Goal: Task Accomplishment & Management: Use online tool/utility

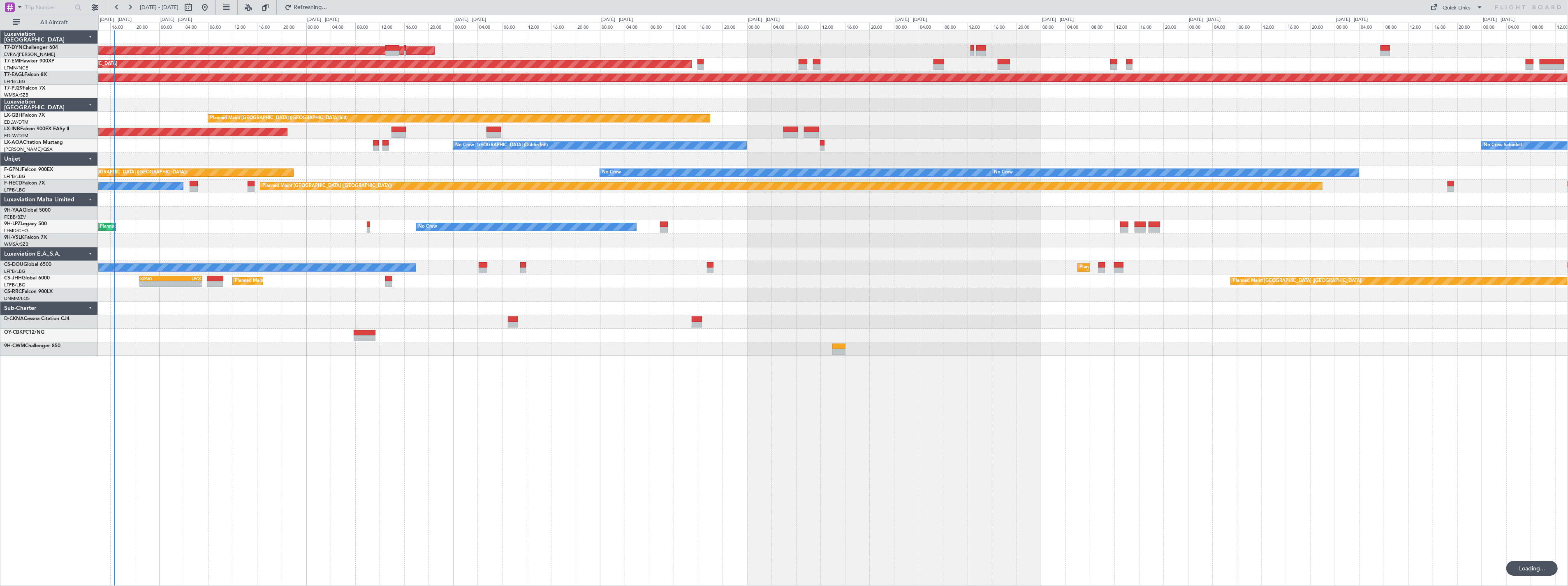
click at [287, 428] on div "AOG Maint Riga (Riga Intl) Planned Maint [GEOGRAPHIC_DATA] Grounded [US_STATE] …" at bounding box center [833, 308] width 1470 height 556
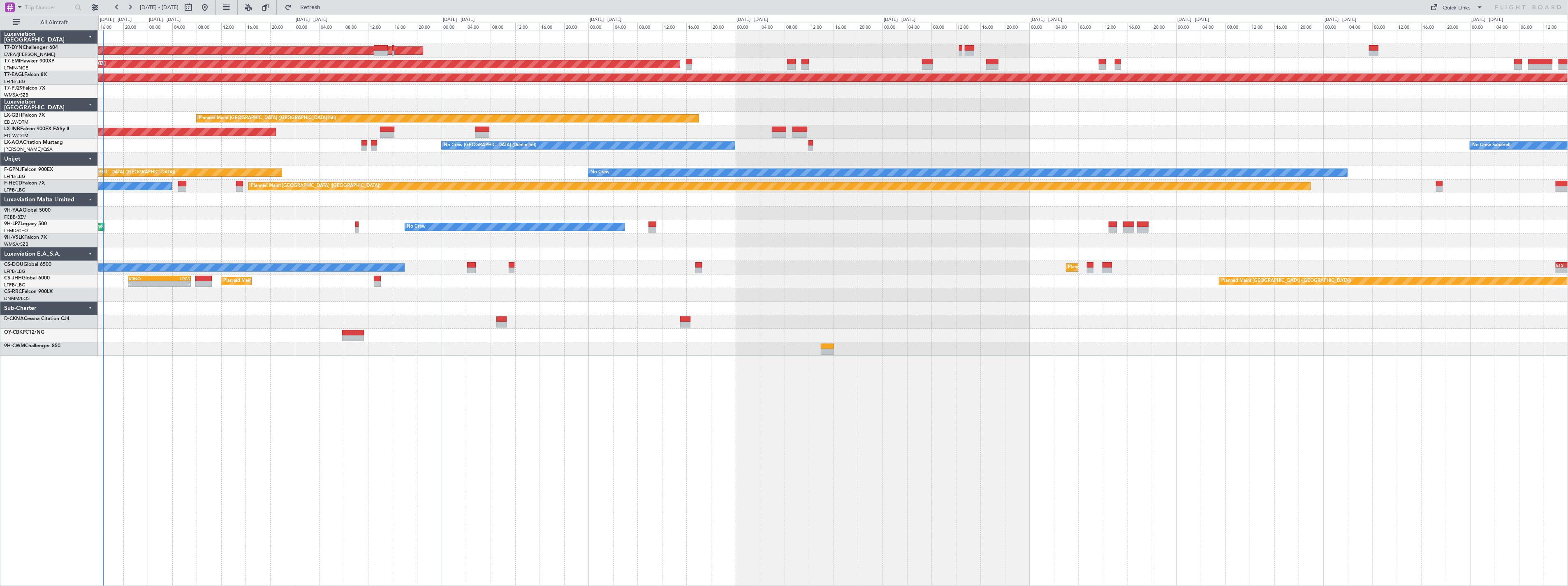
click at [621, 104] on div at bounding box center [833, 105] width 1469 height 13
click at [327, 5] on span "Refresh" at bounding box center [310, 7] width 35 height 5
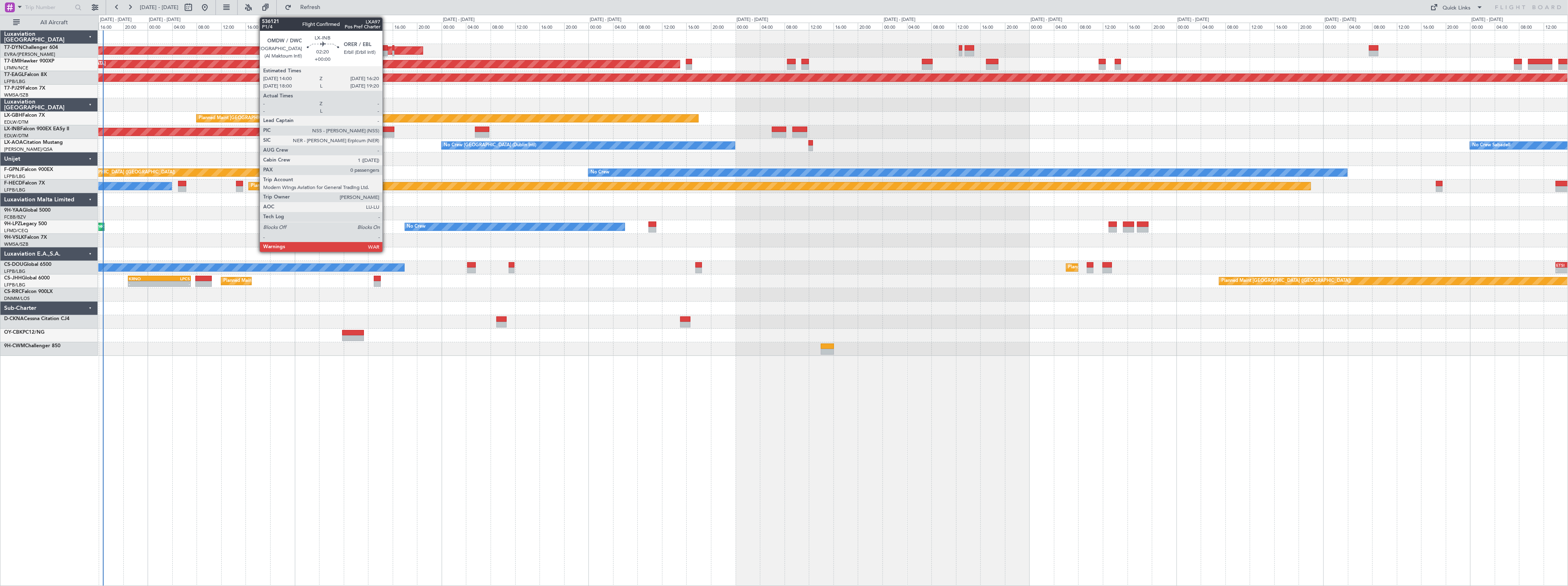
click at [387, 130] on div at bounding box center [387, 129] width 15 height 5
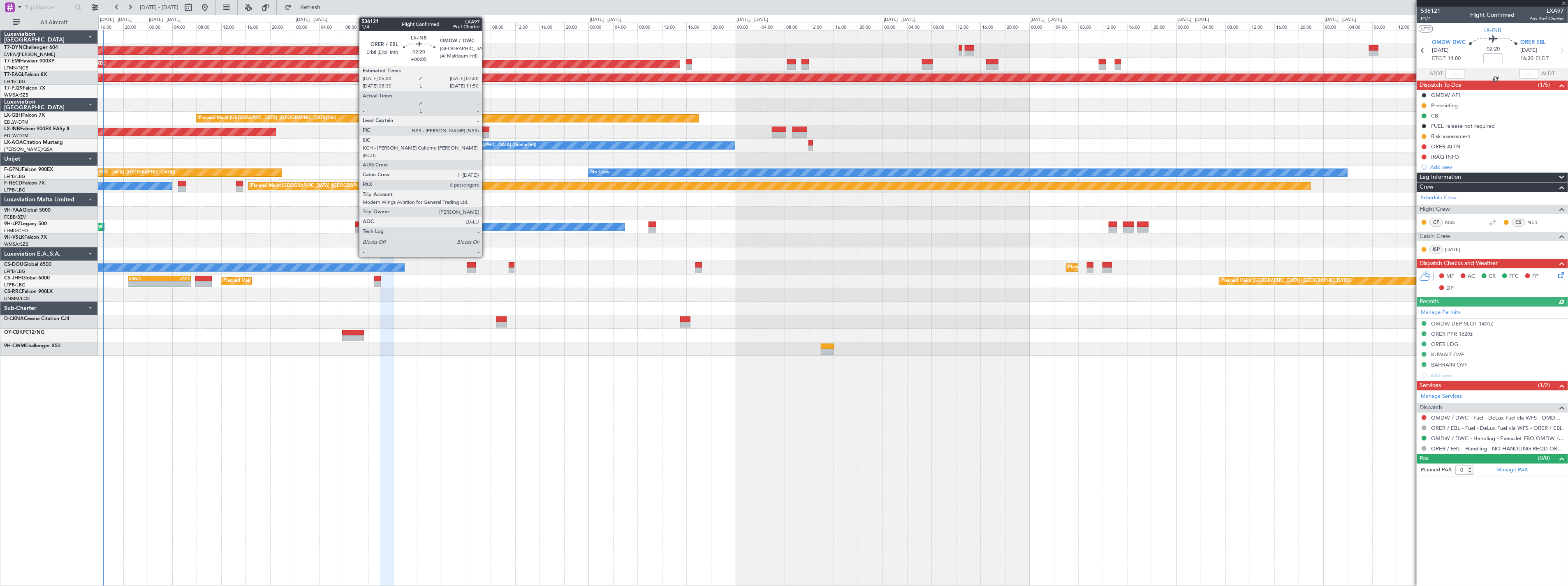
click at [486, 128] on div at bounding box center [482, 129] width 15 height 5
click at [478, 128] on div at bounding box center [482, 129] width 15 height 5
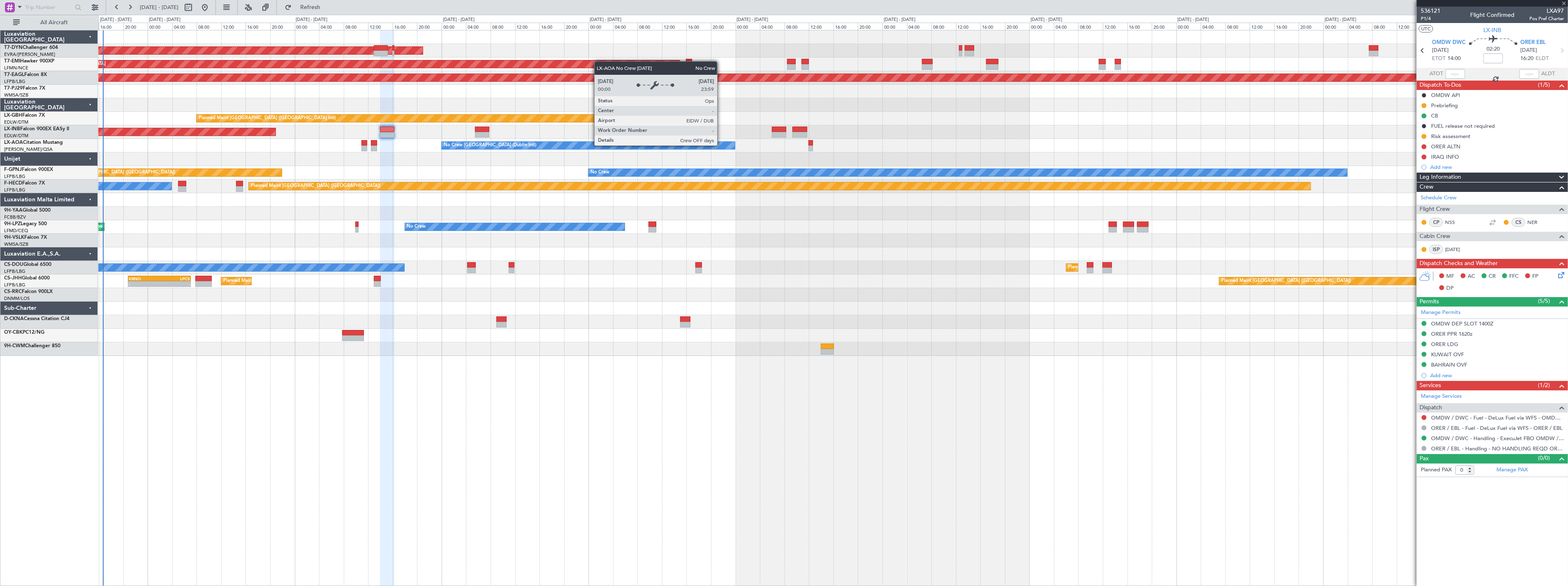
type input "+00:05"
type input "6"
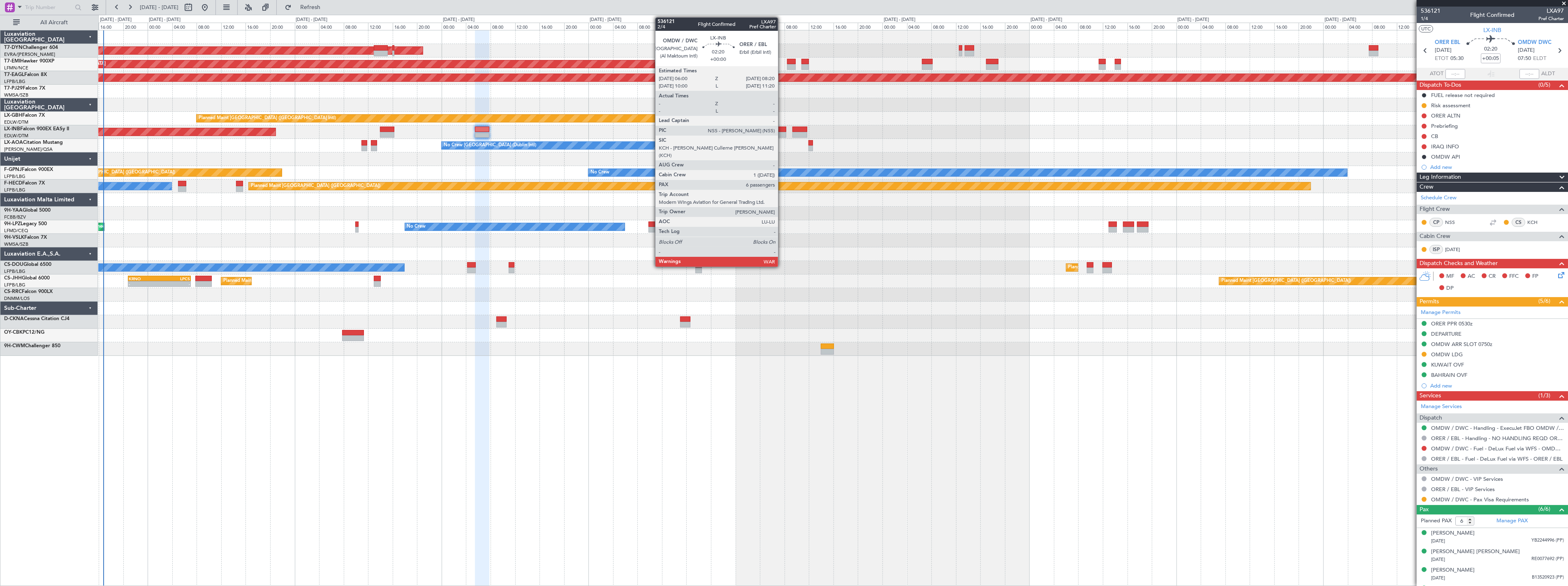
click at [782, 130] on div at bounding box center [779, 129] width 15 height 5
click at [779, 128] on div at bounding box center [779, 129] width 15 height 5
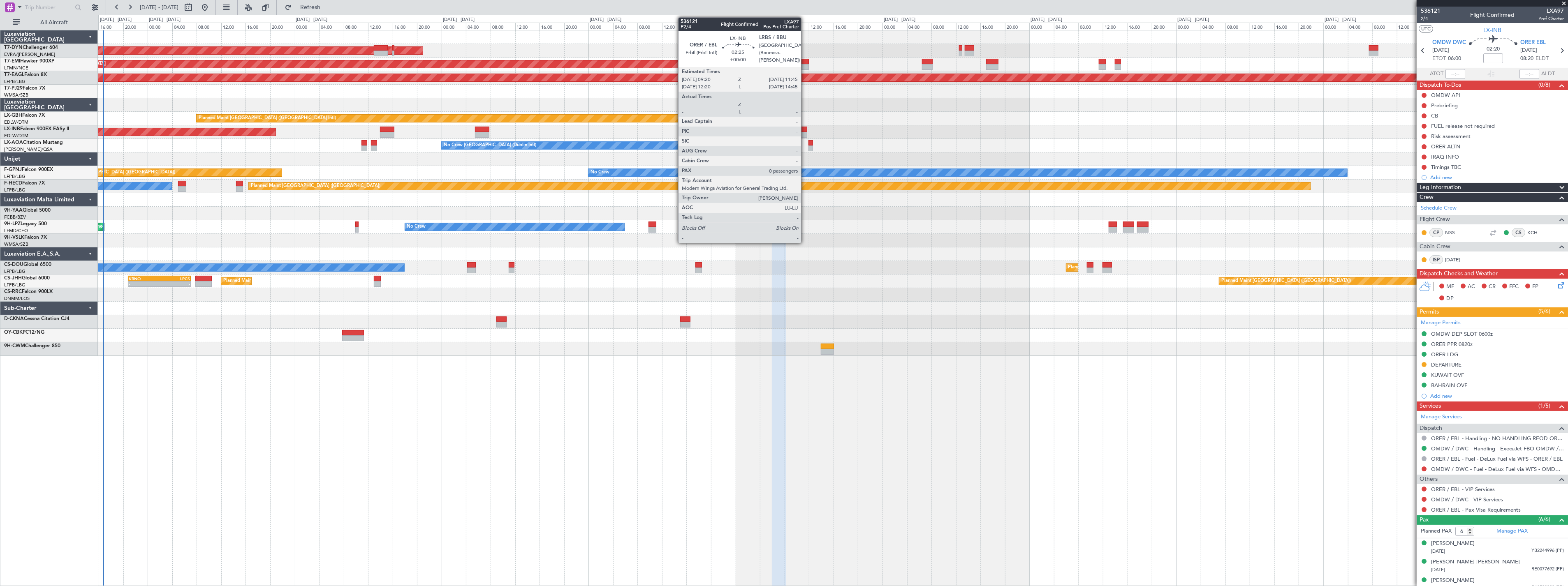
click at [805, 127] on div at bounding box center [800, 129] width 15 height 5
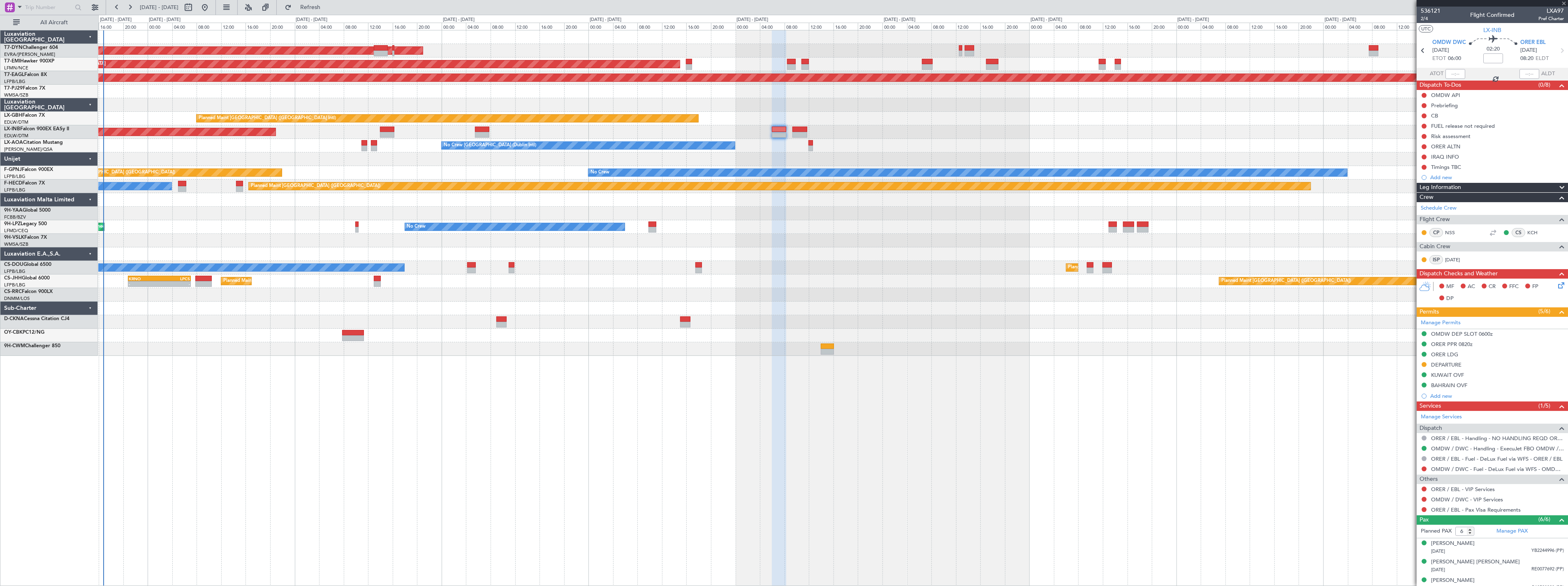
type input "0"
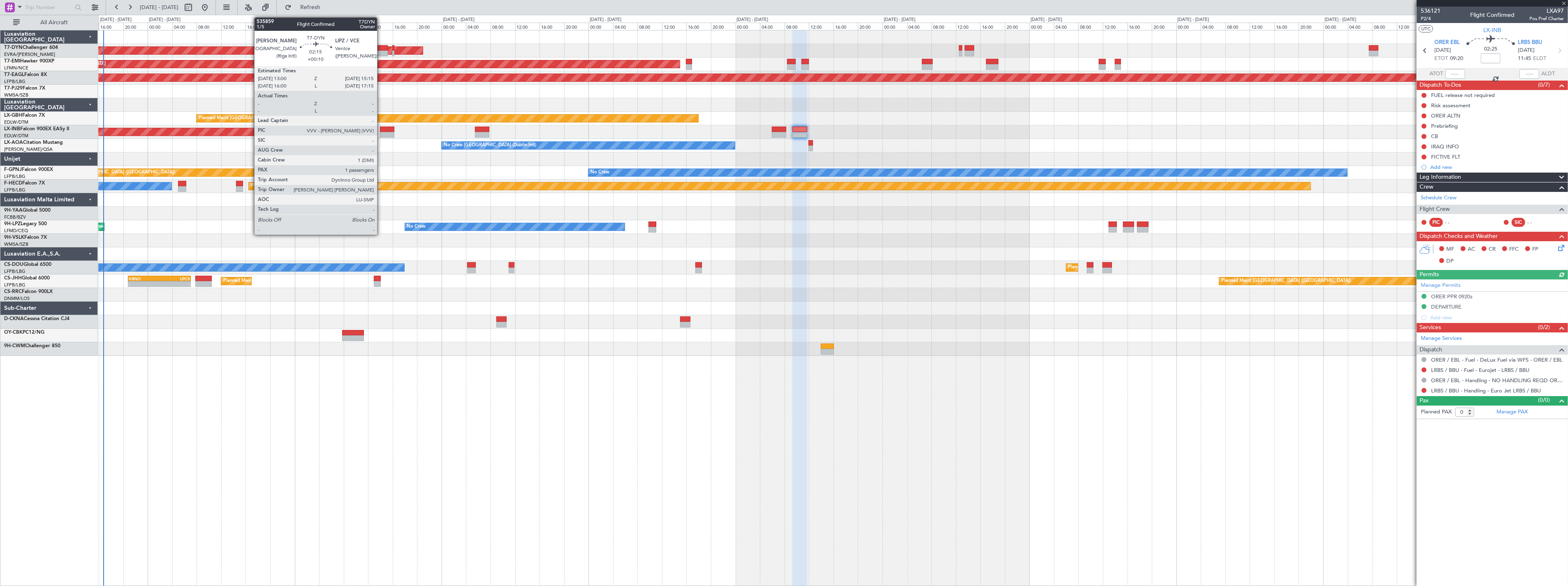
click at [381, 47] on div at bounding box center [380, 47] width 14 height 5
click at [384, 49] on div at bounding box center [380, 47] width 14 height 5
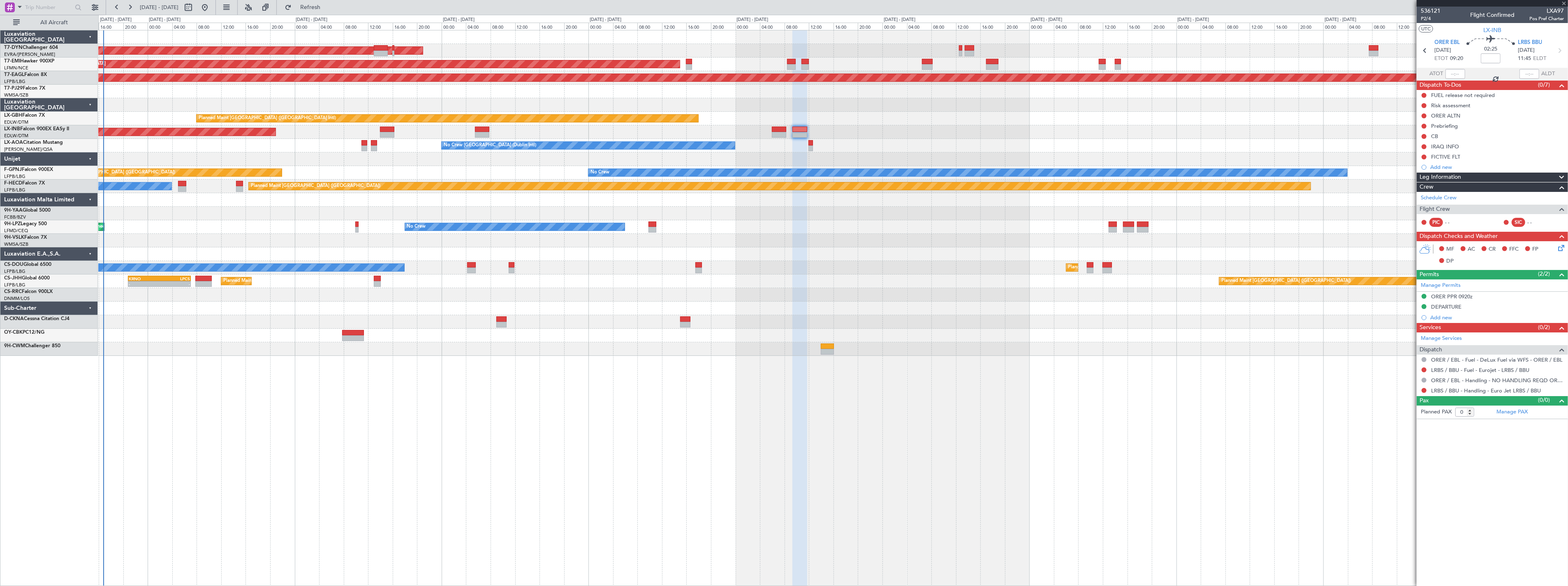
type input "+00:10"
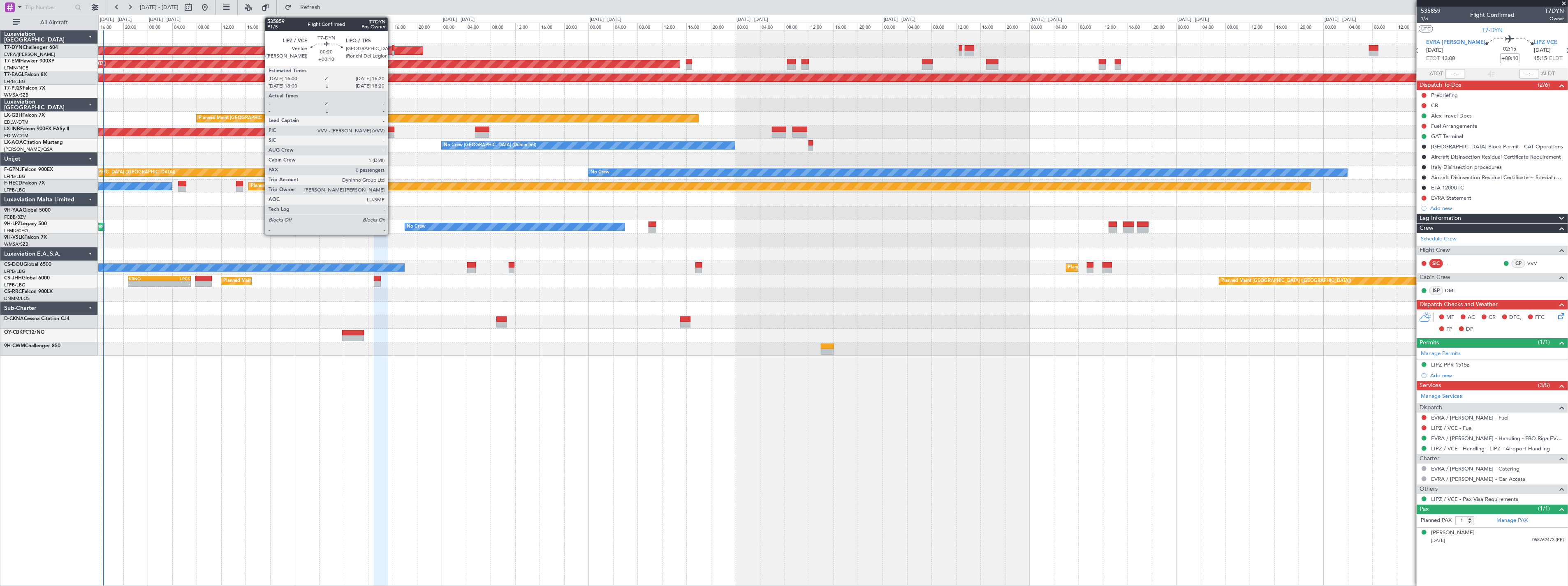
click at [393, 52] on div at bounding box center [393, 53] width 2 height 5
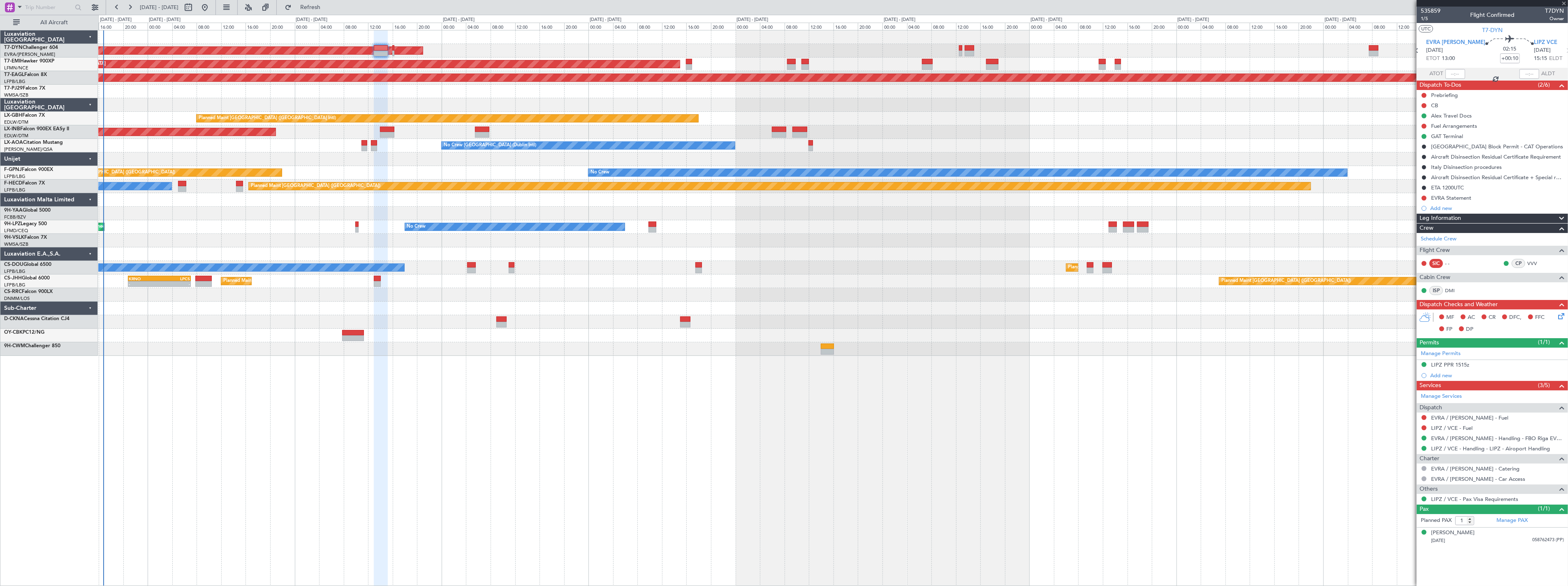
type input "0"
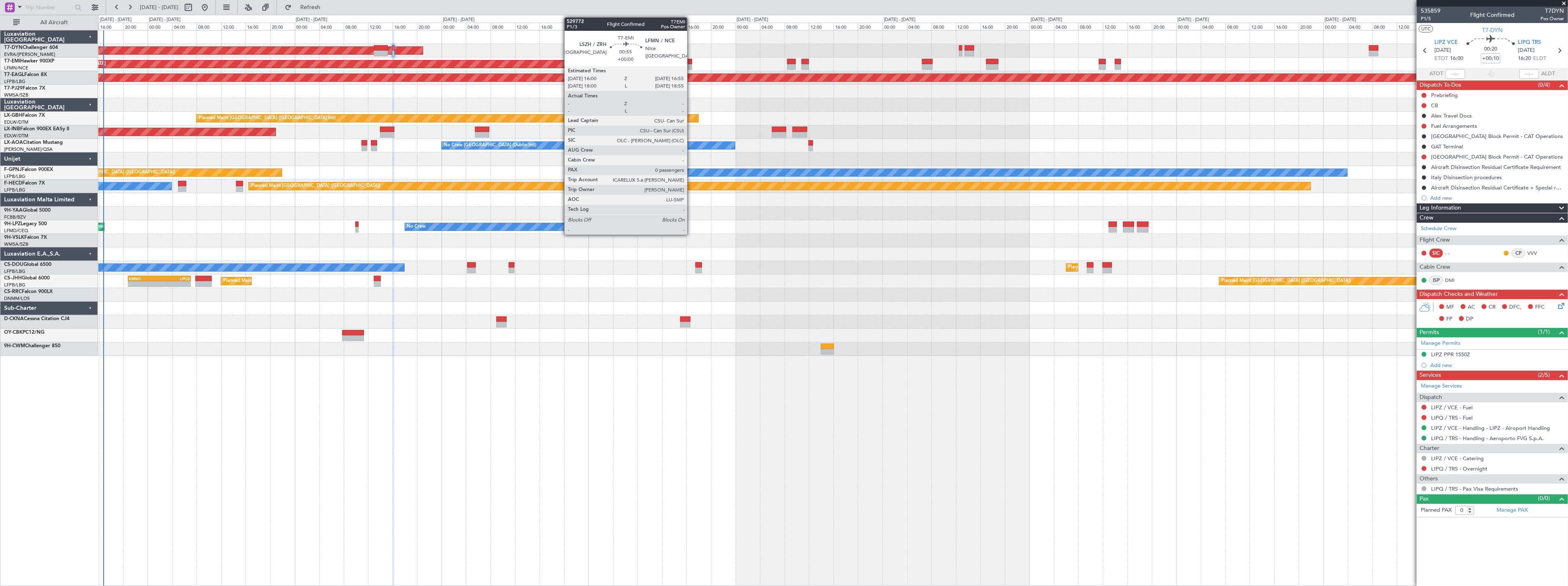
click at [691, 61] on div at bounding box center [688, 61] width 5 height 5
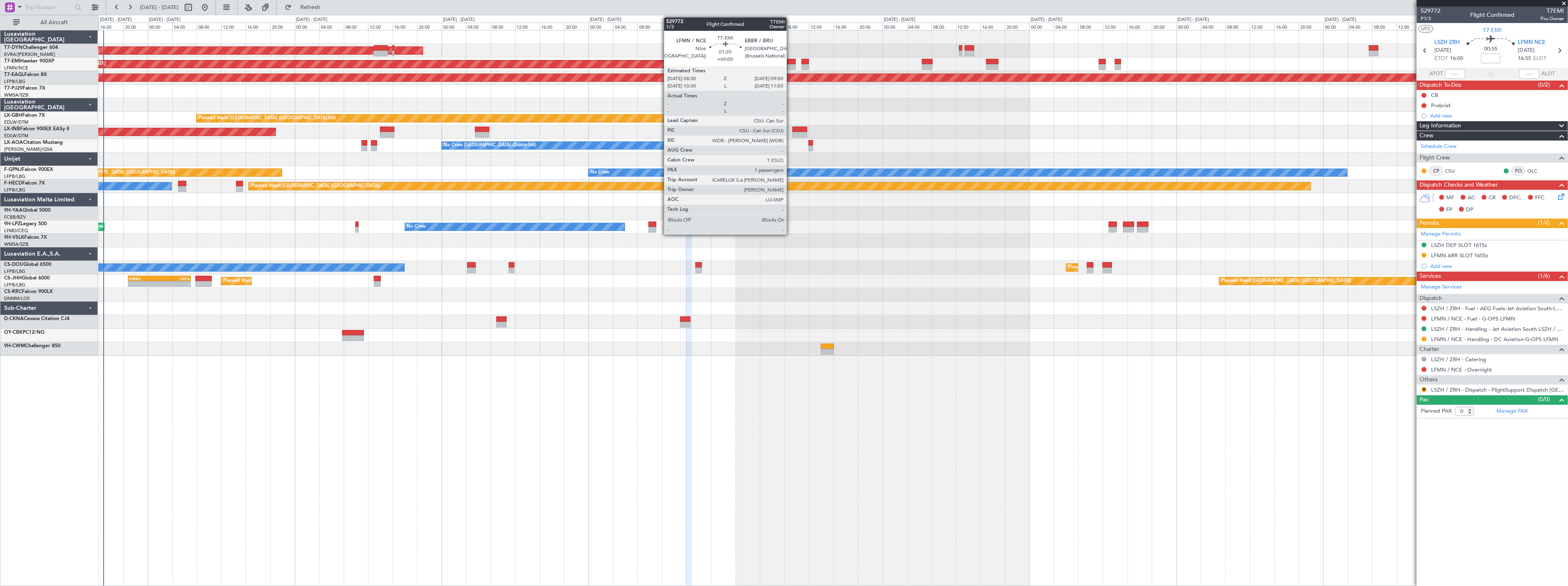
click at [791, 61] on div at bounding box center [791, 61] width 9 height 5
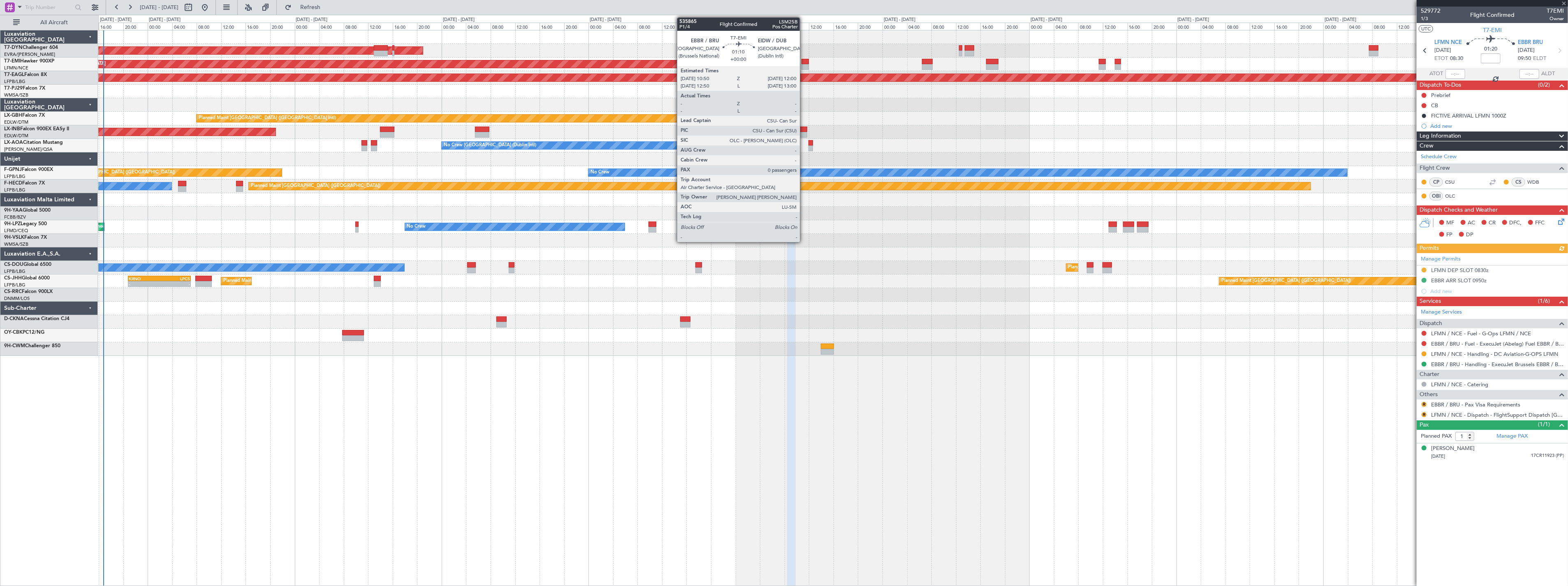
click at [804, 60] on div at bounding box center [805, 61] width 7 height 5
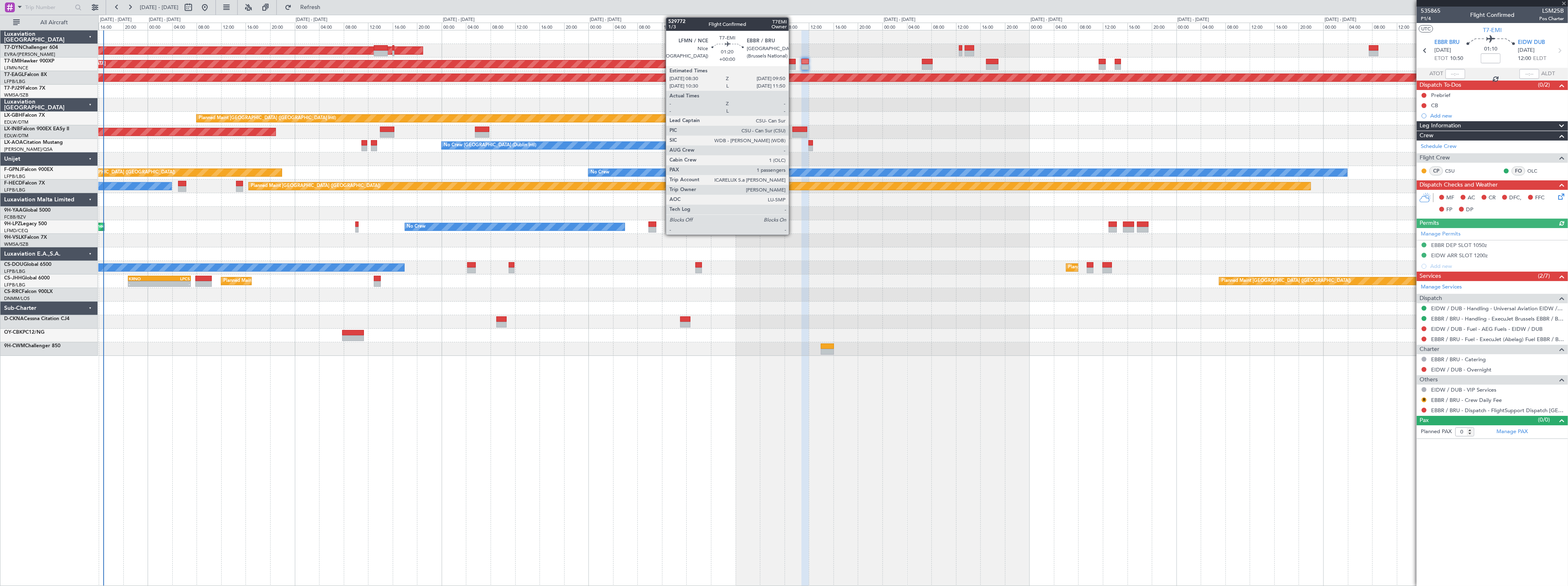
click at [793, 61] on div at bounding box center [791, 61] width 9 height 5
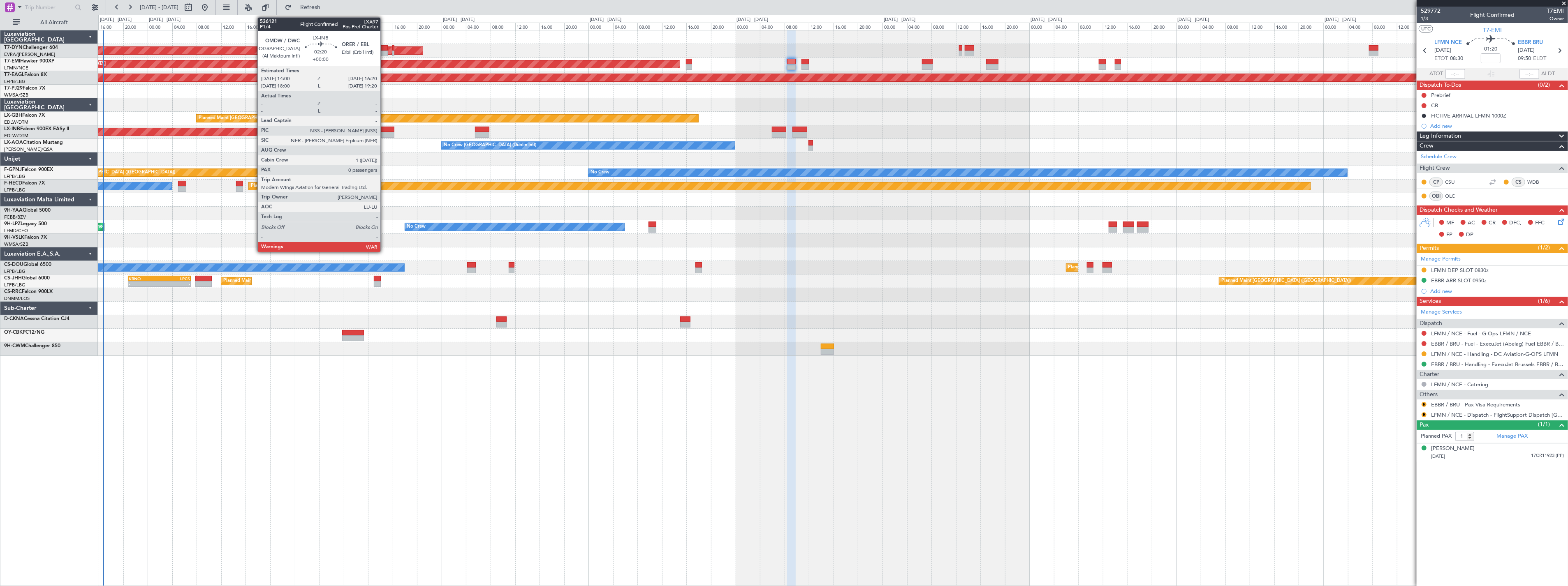
click at [385, 134] on div at bounding box center [387, 134] width 15 height 5
click at [387, 132] on div at bounding box center [387, 134] width 15 height 5
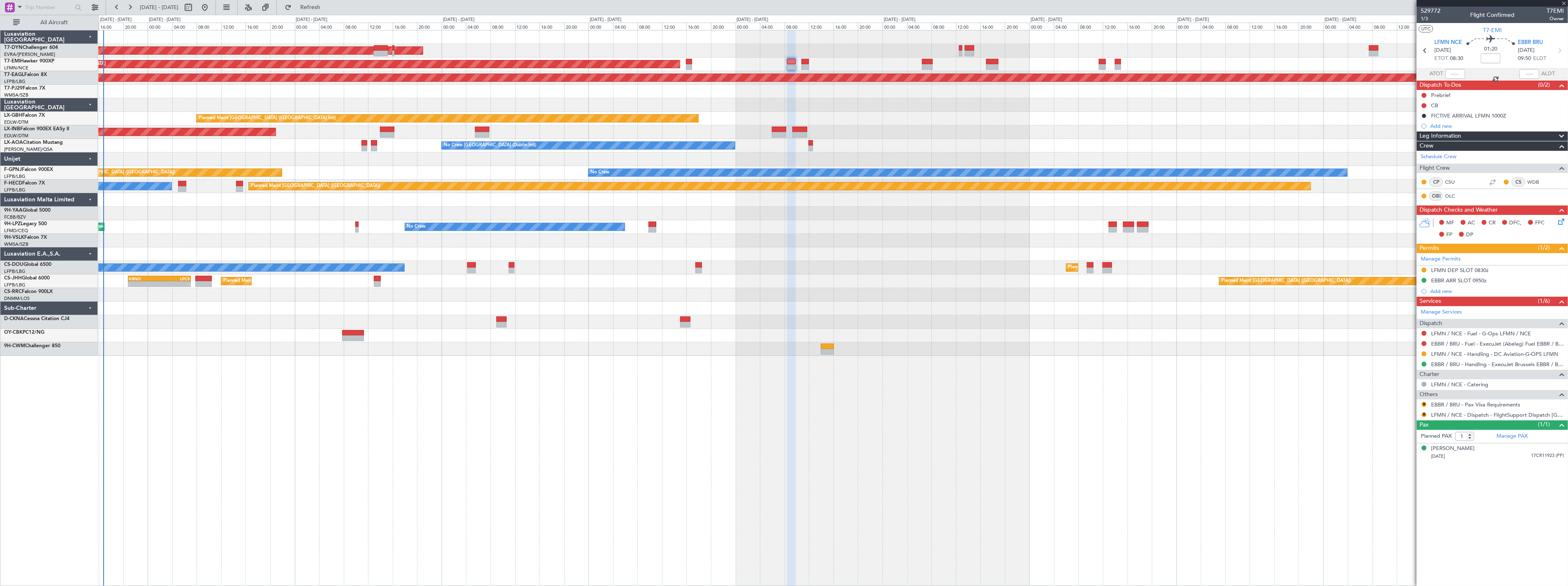
type input "0"
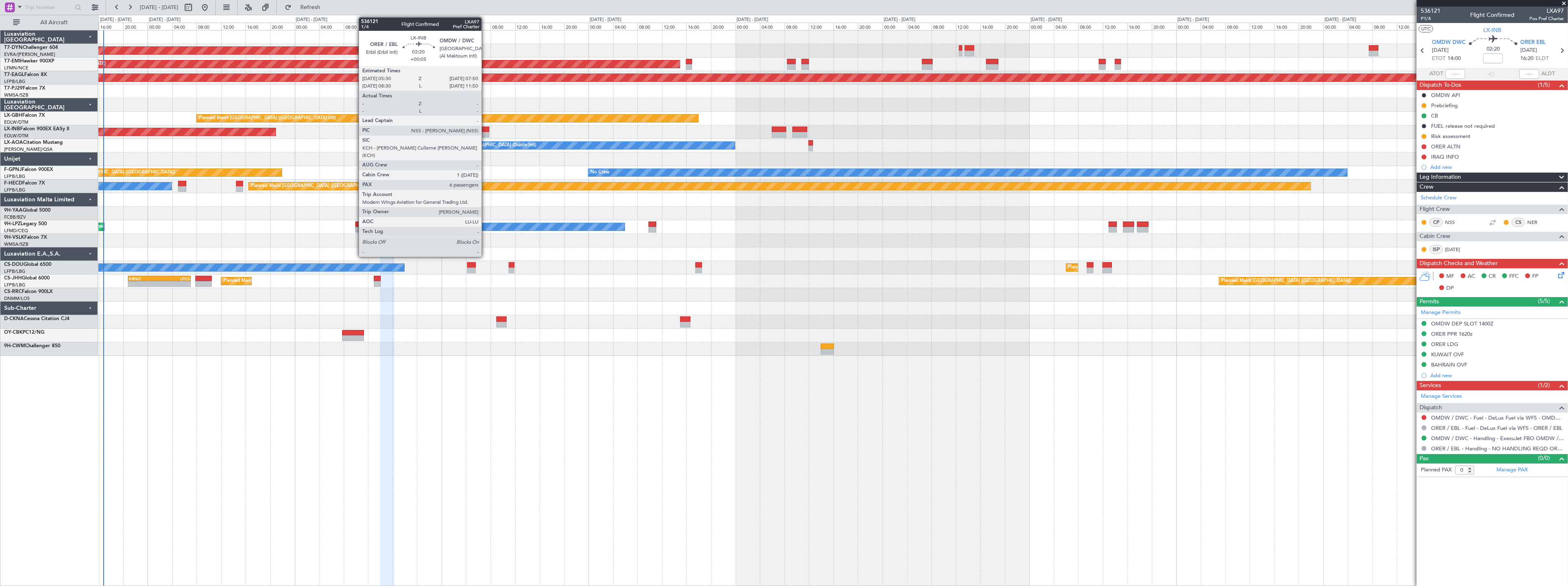
click at [486, 132] on div at bounding box center [482, 134] width 15 height 5
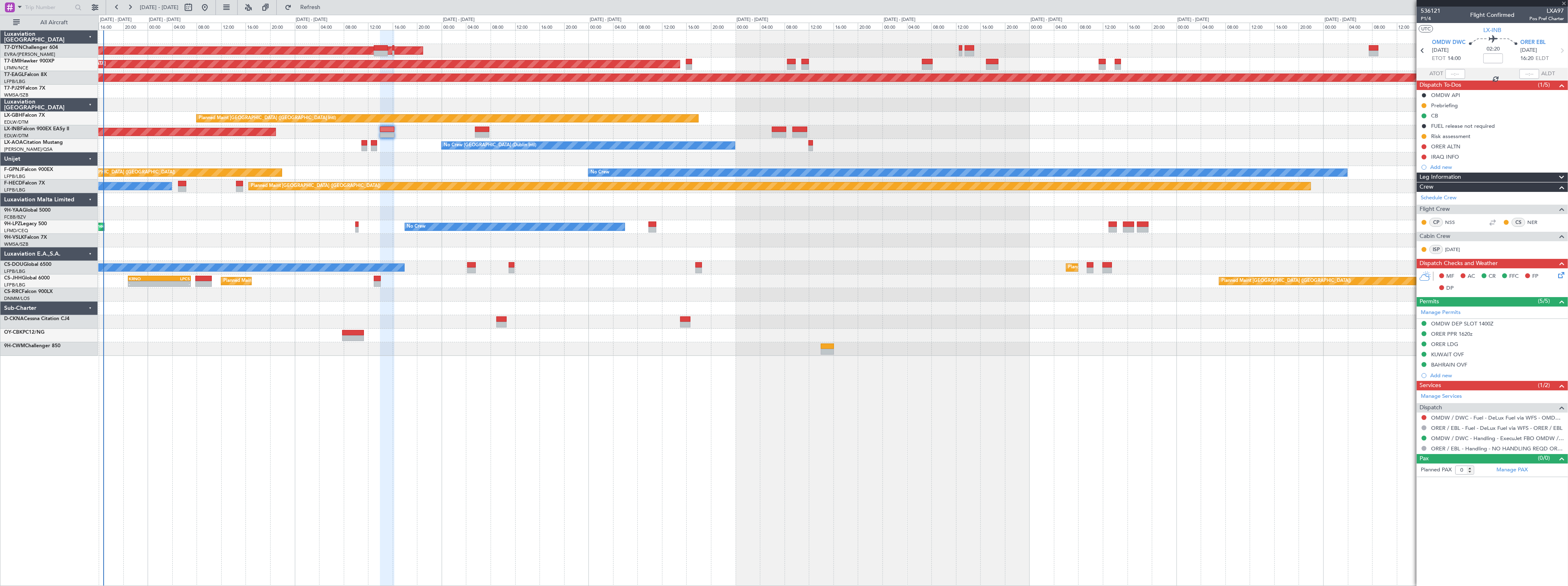
type input "+00:05"
type input "6"
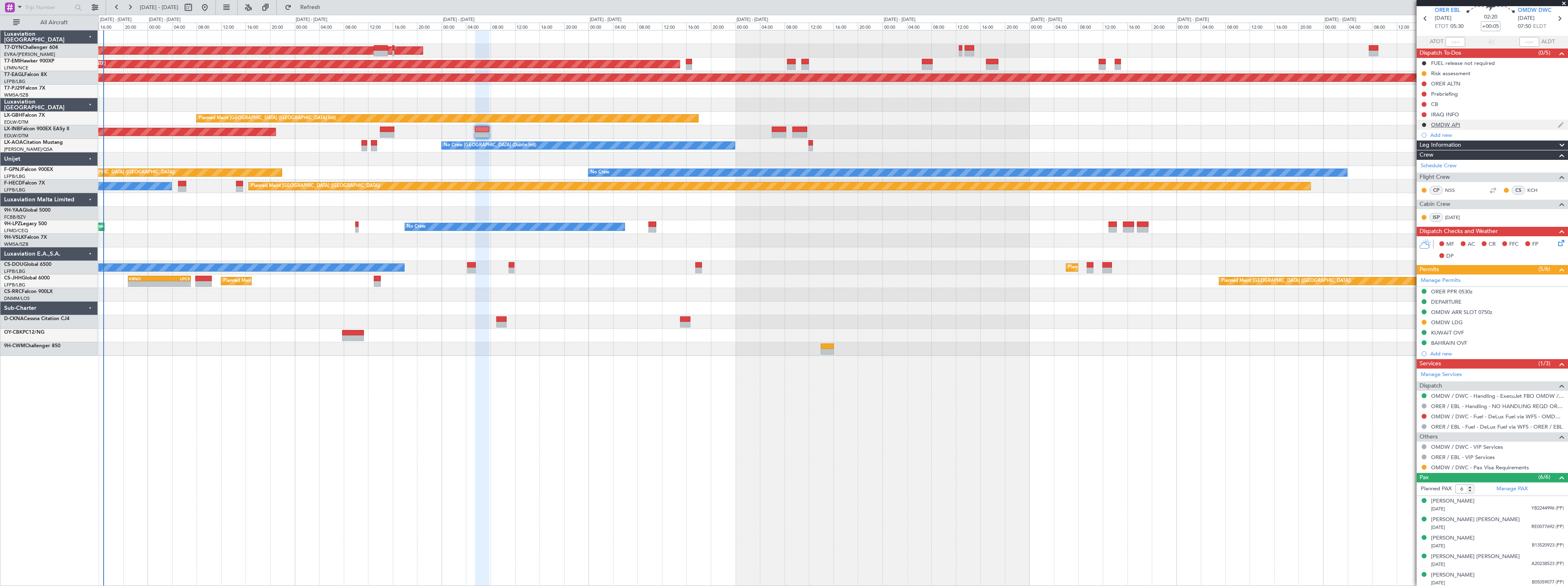
scroll to position [52, 0]
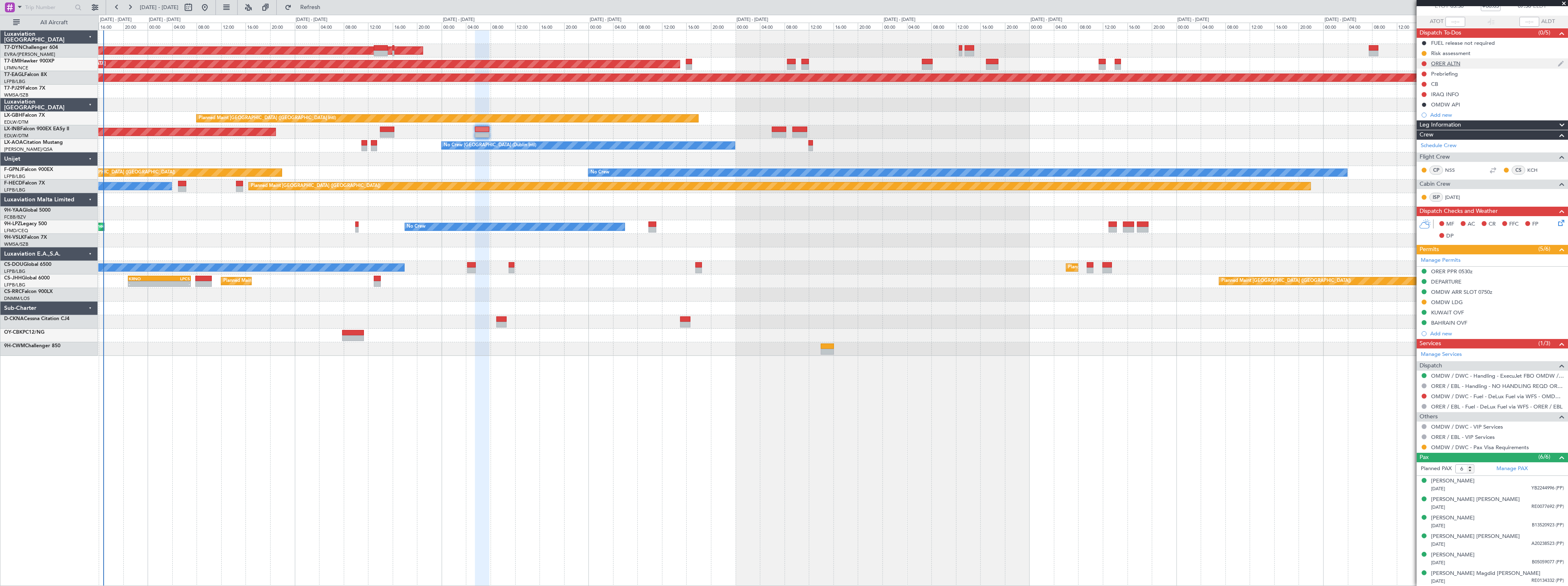
click at [1491, 63] on div "ORER ALTN" at bounding box center [1492, 63] width 152 height 10
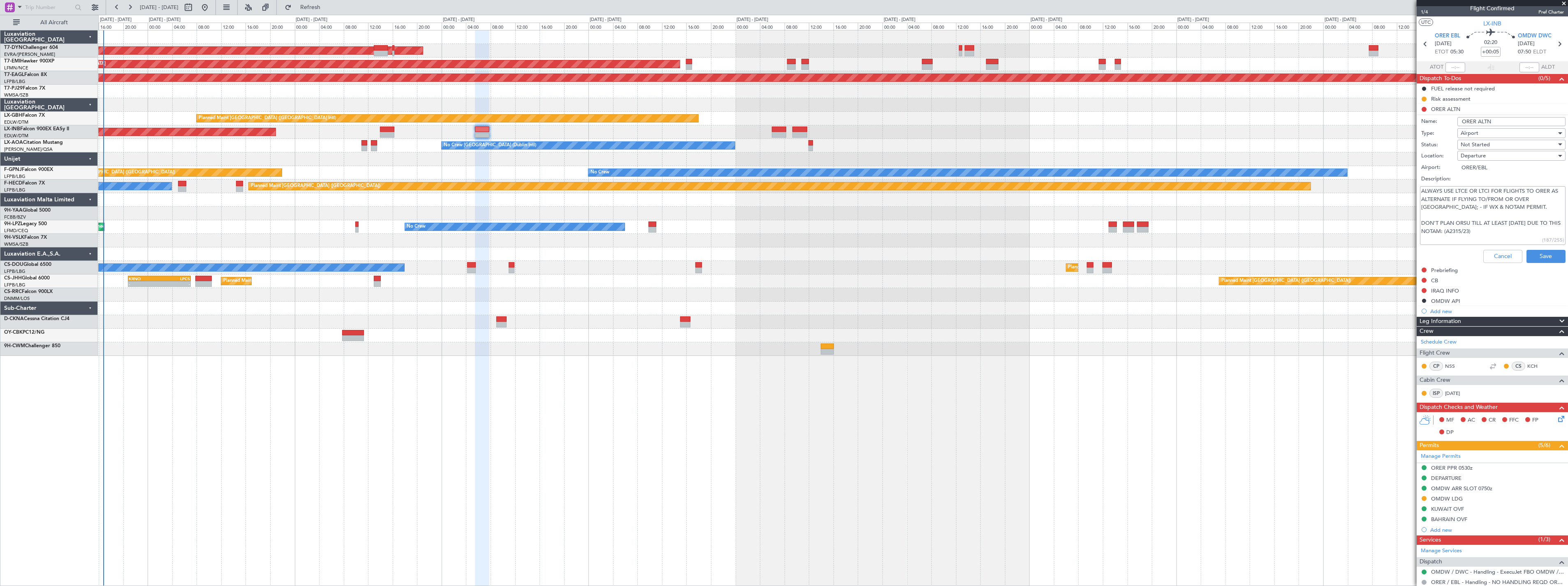
scroll to position [0, 0]
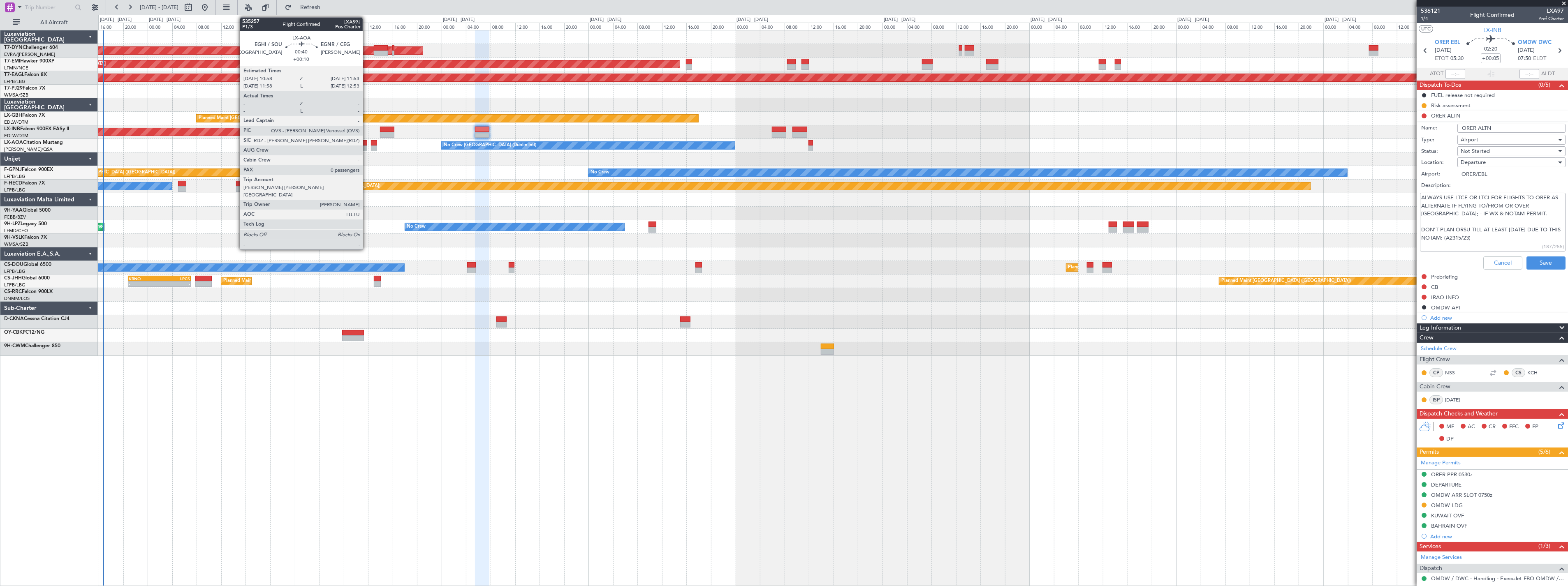
click at [367, 143] on div at bounding box center [364, 142] width 5 height 5
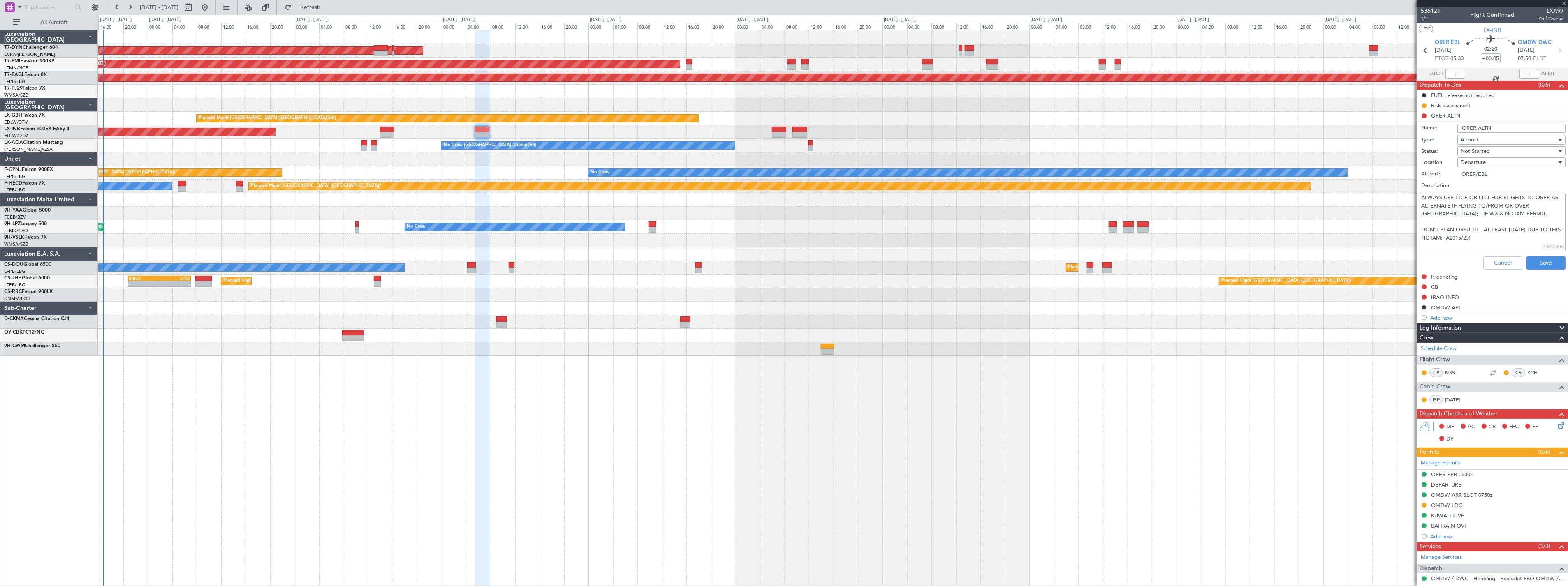
type input "+00:10"
type input "0"
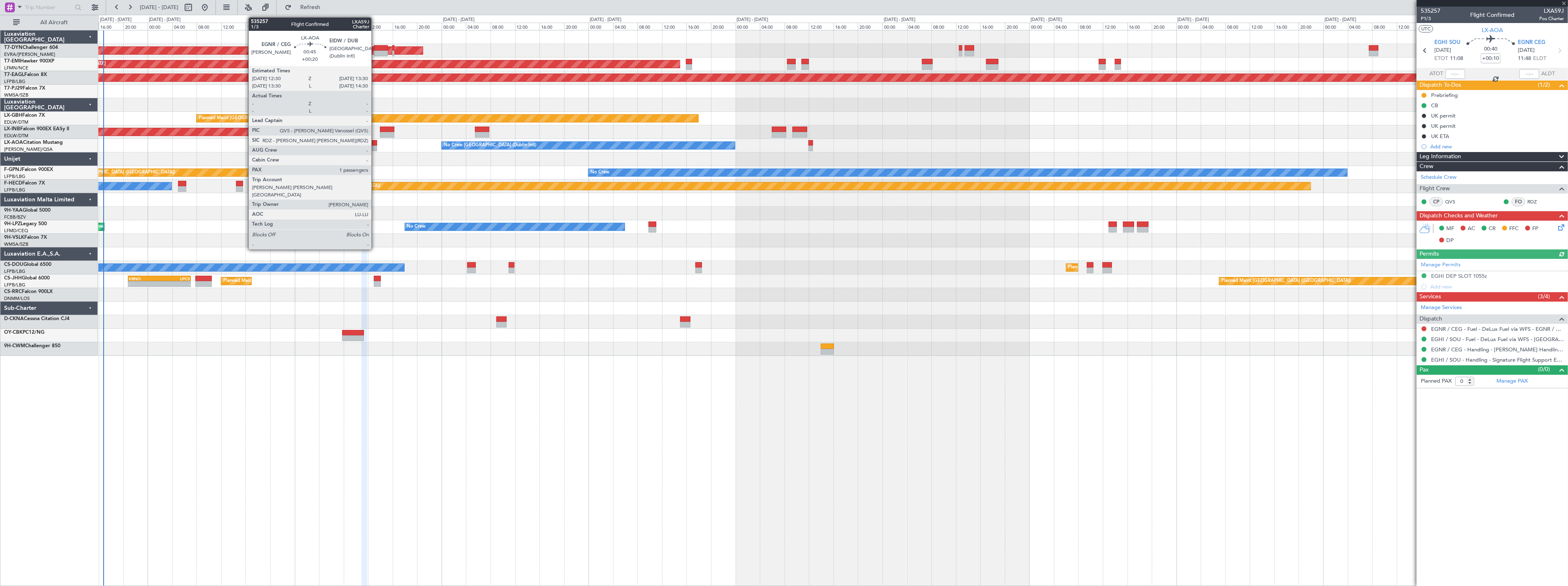
click at [376, 143] on div at bounding box center [374, 142] width 6 height 5
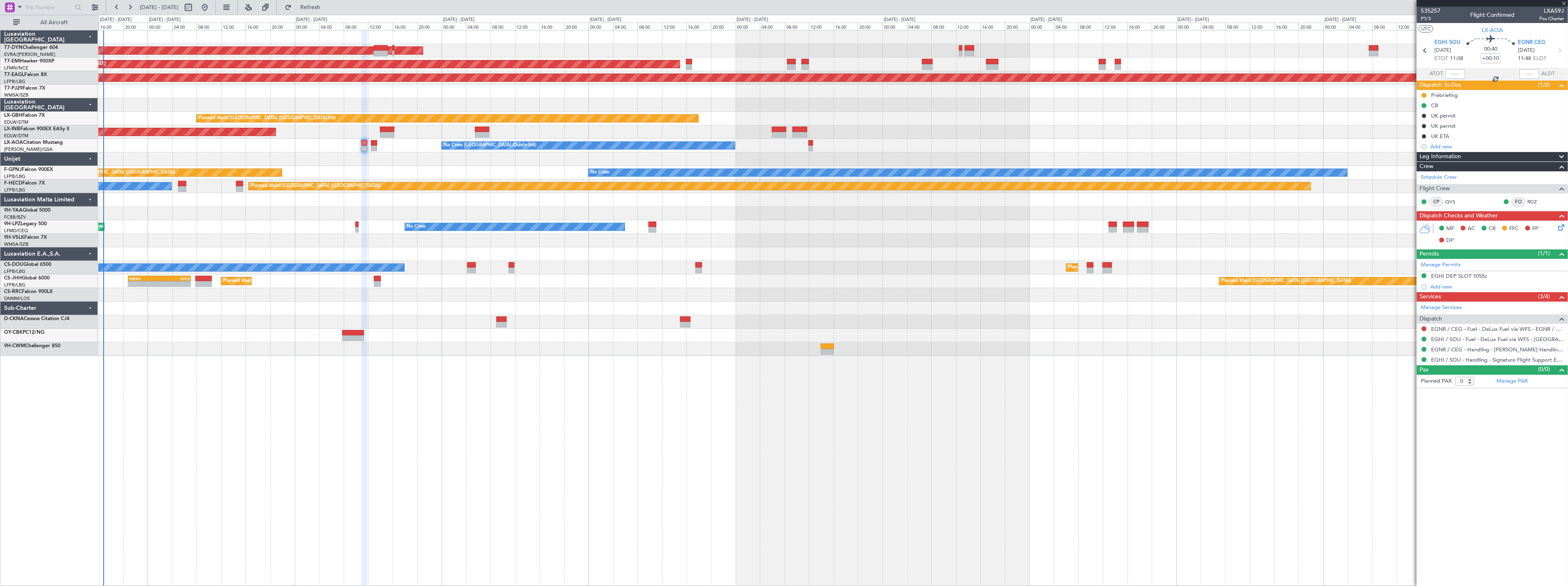
type input "+00:20"
type input "1"
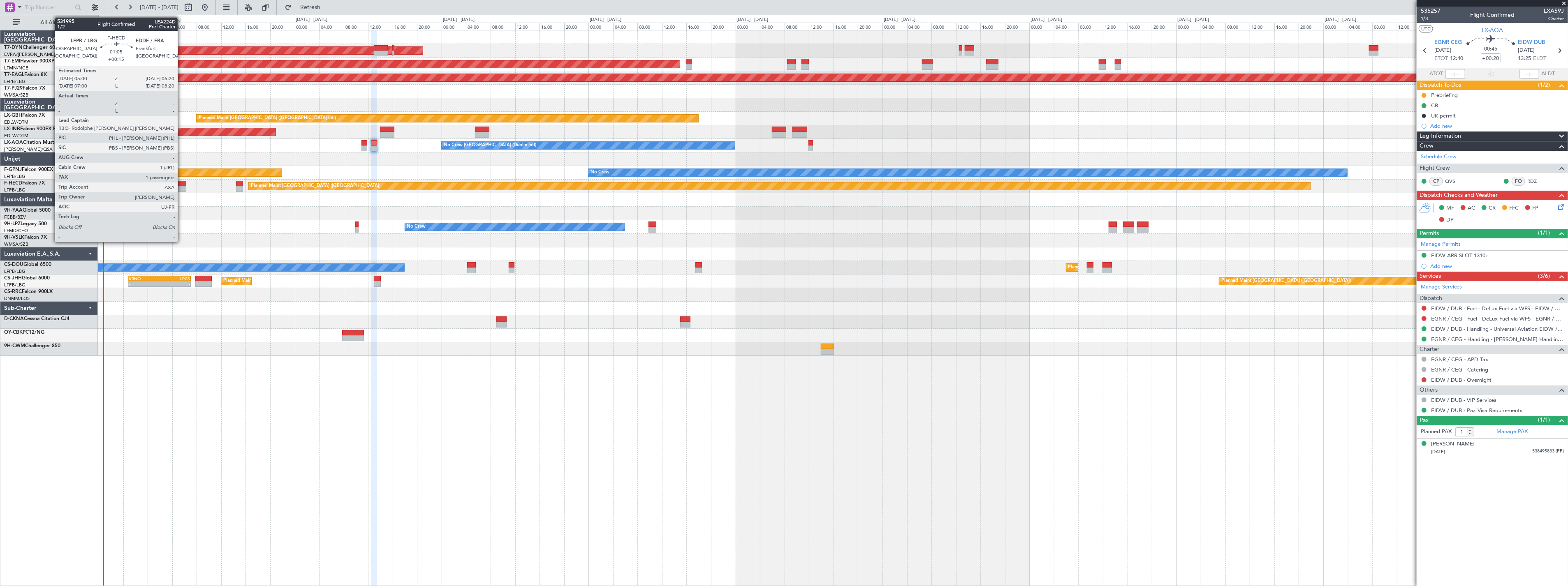
click at [182, 186] on div at bounding box center [183, 189] width 9 height 5
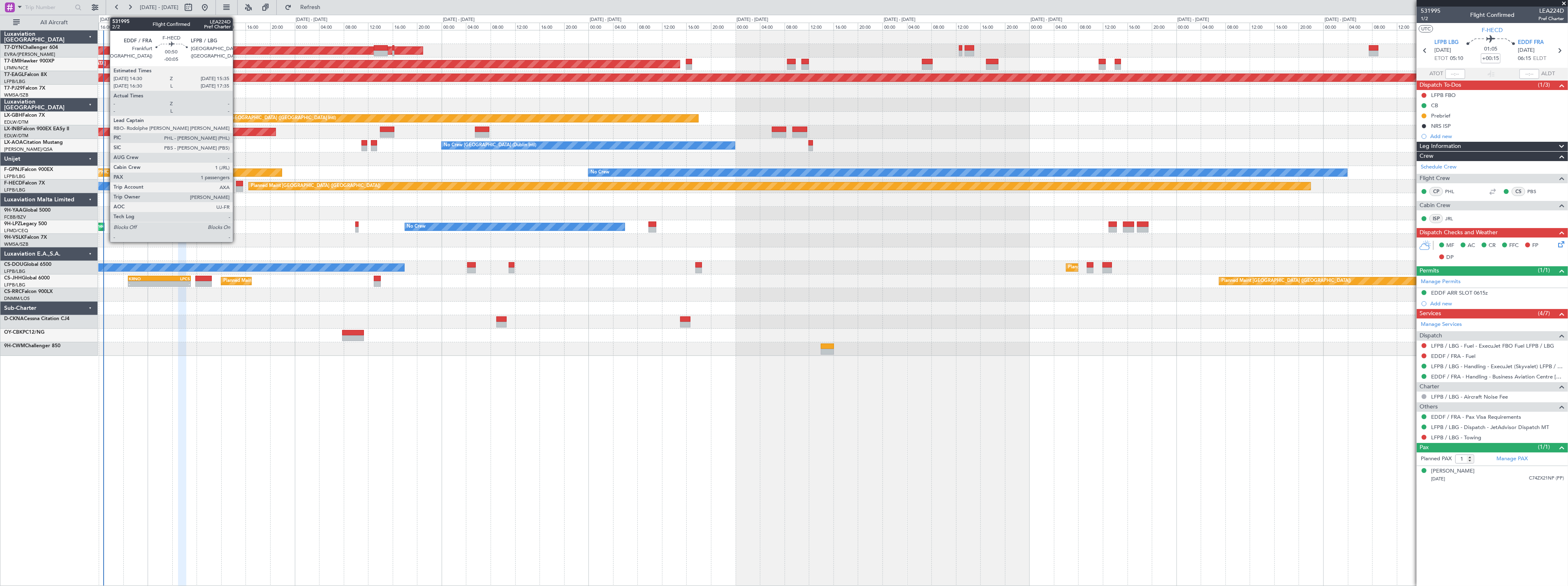
click at [237, 183] on div at bounding box center [239, 183] width 7 height 5
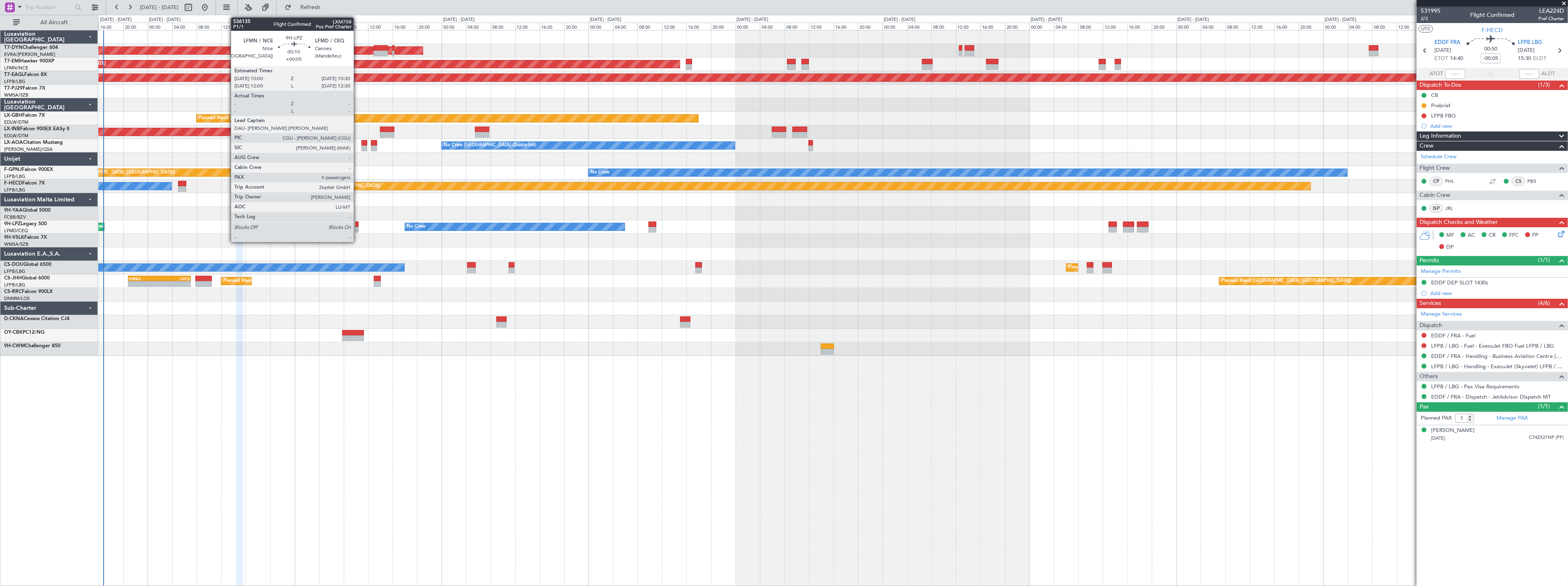
click at [358, 227] on div at bounding box center [357, 229] width 3 height 5
click at [357, 225] on div at bounding box center [357, 224] width 3 height 5
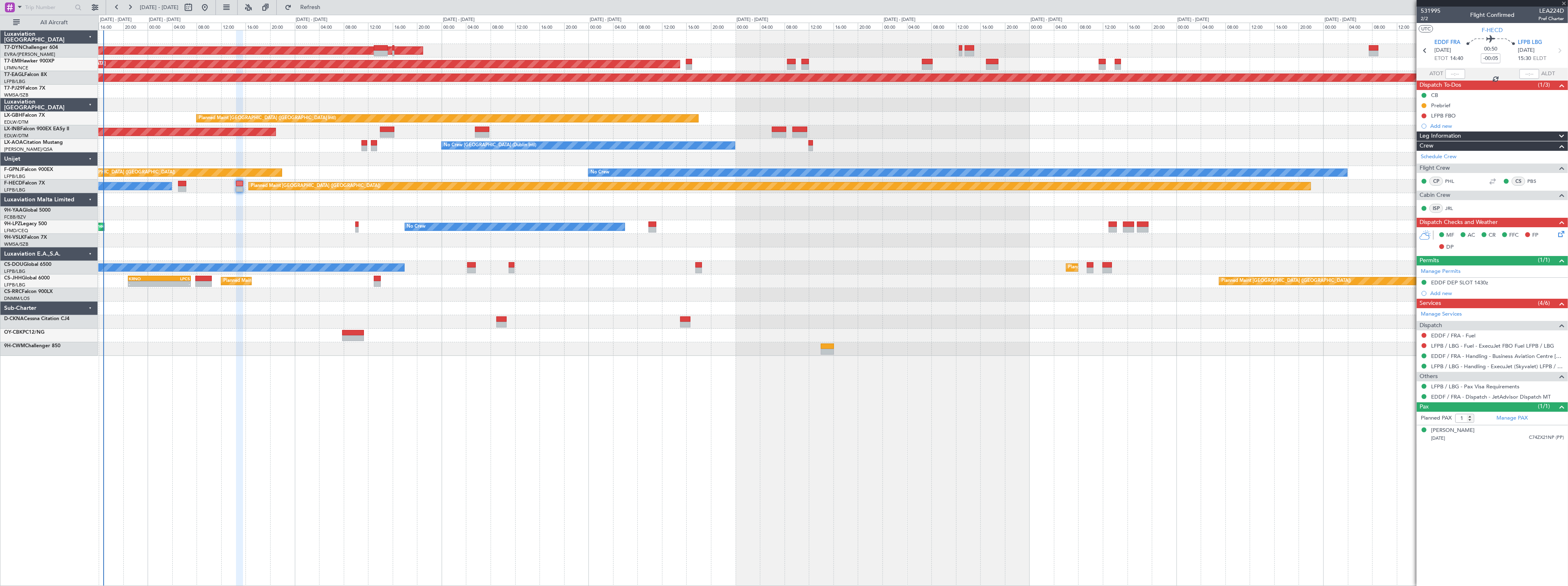
type input "+00:05"
type input "0"
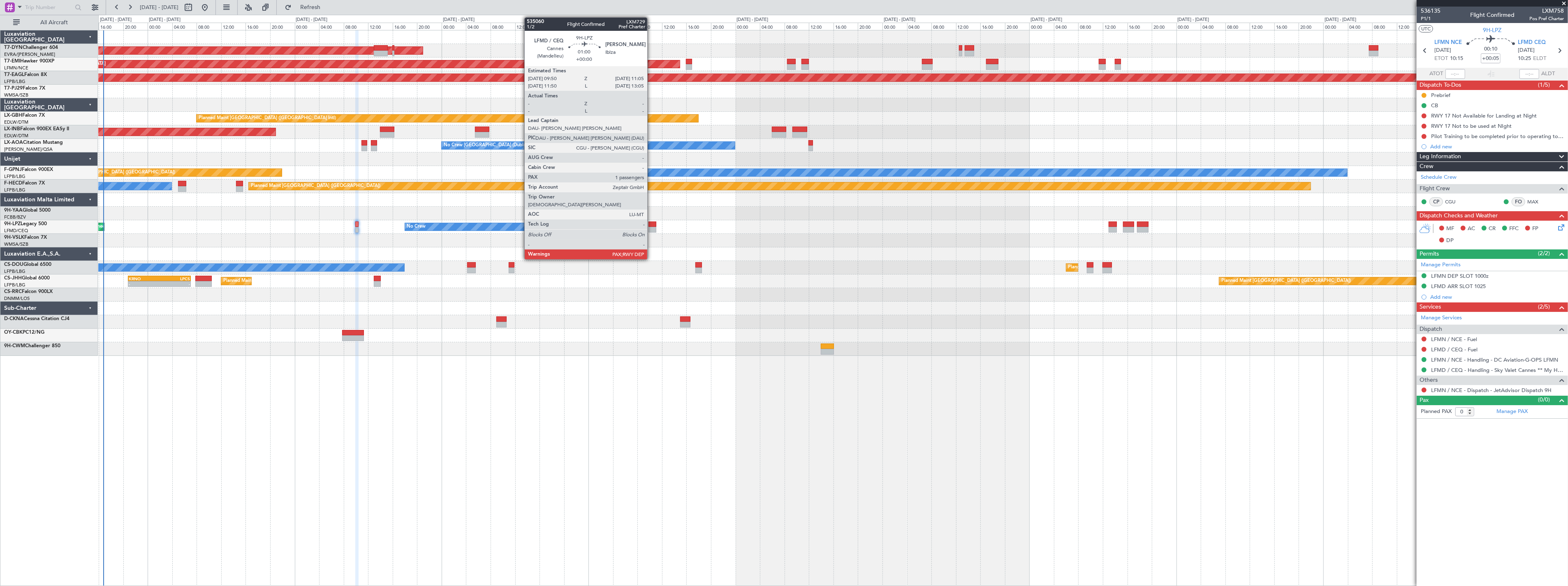
click at [651, 229] on div at bounding box center [652, 229] width 8 height 5
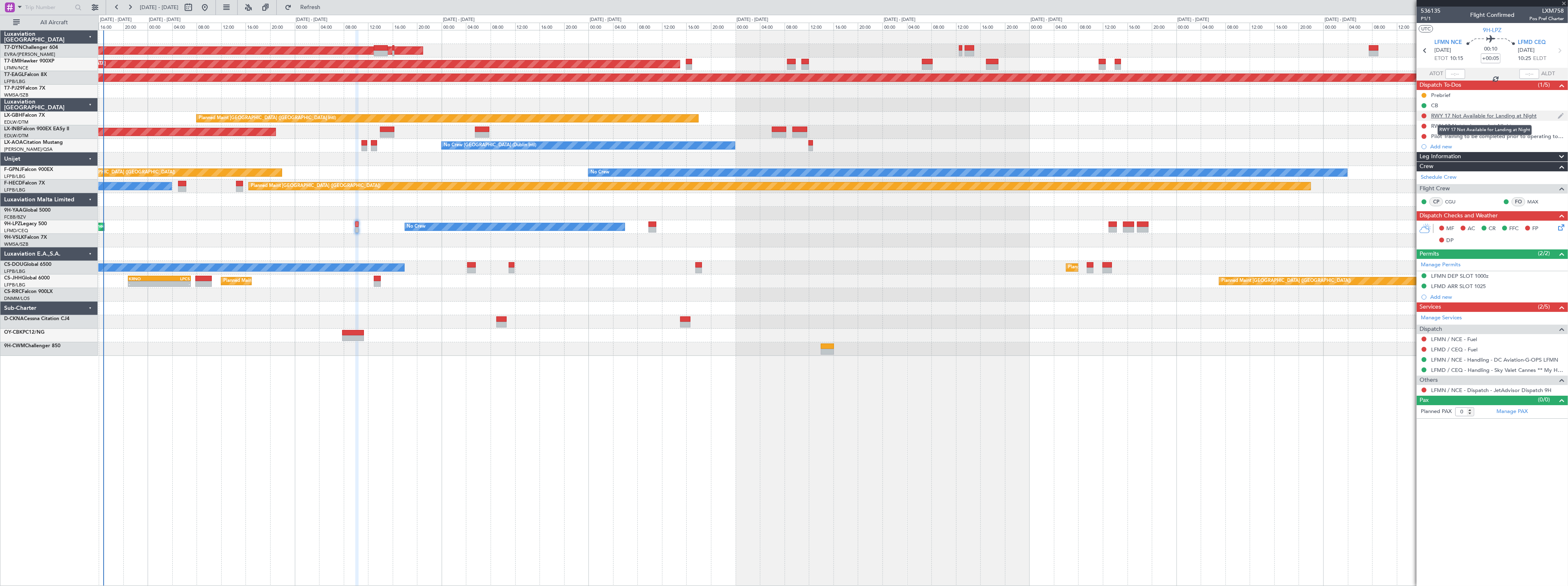
type input "1"
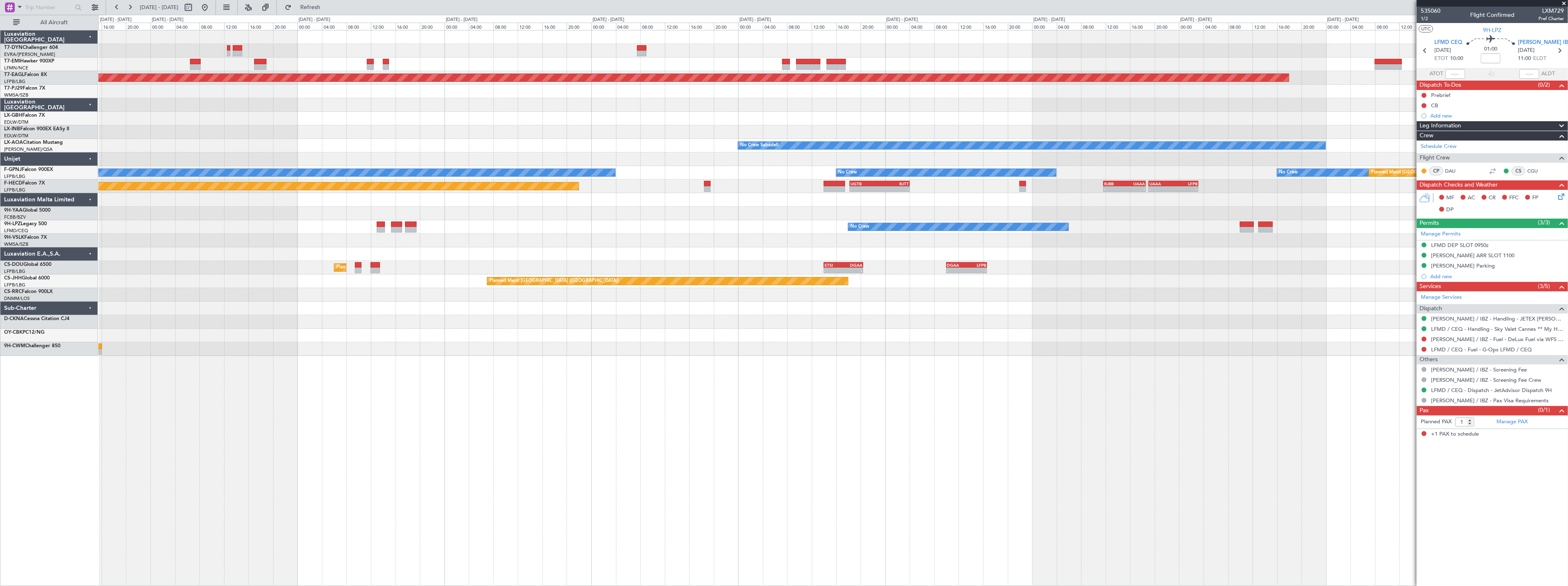
click at [229, 199] on div "Planned Maint [GEOGRAPHIC_DATA] Grounded [US_STATE] ([GEOGRAPHIC_DATA]) Planned…" at bounding box center [833, 193] width 1469 height 326
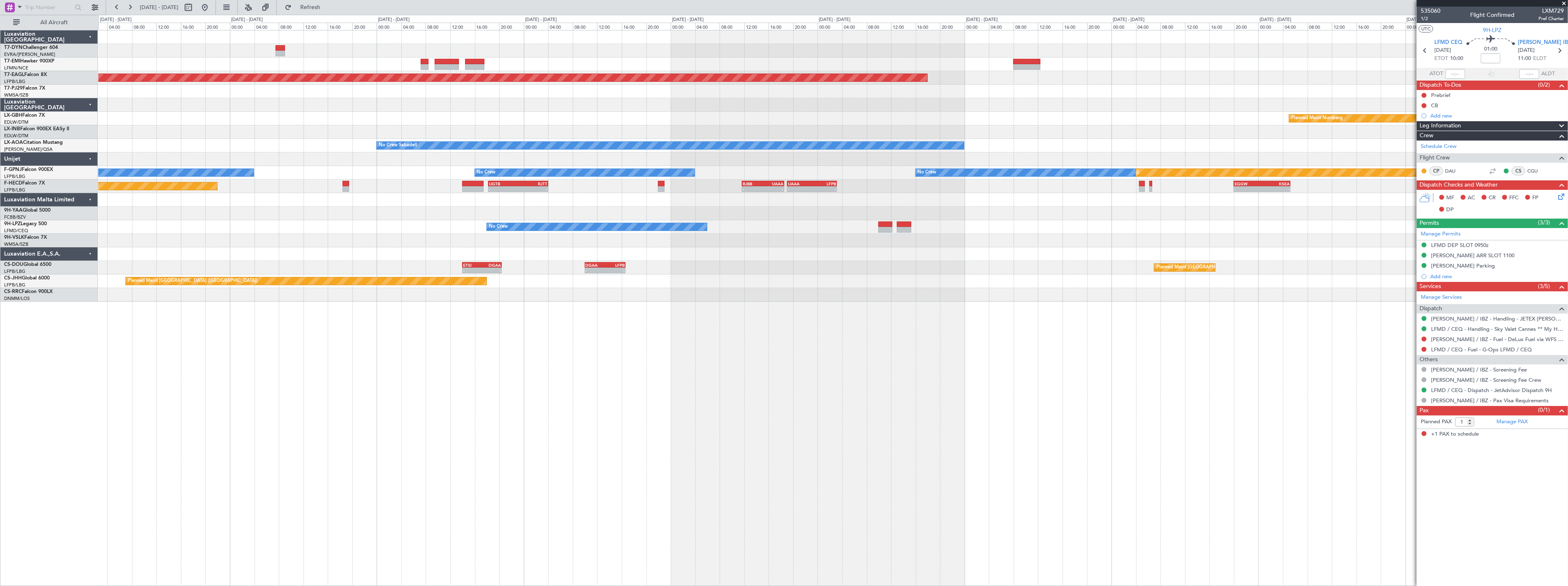
click at [968, 192] on div "Planned Maint [GEOGRAPHIC_DATA] ([GEOGRAPHIC_DATA]) - - UGTB 18:15 Z RJTT 04:00…" at bounding box center [833, 186] width 1469 height 13
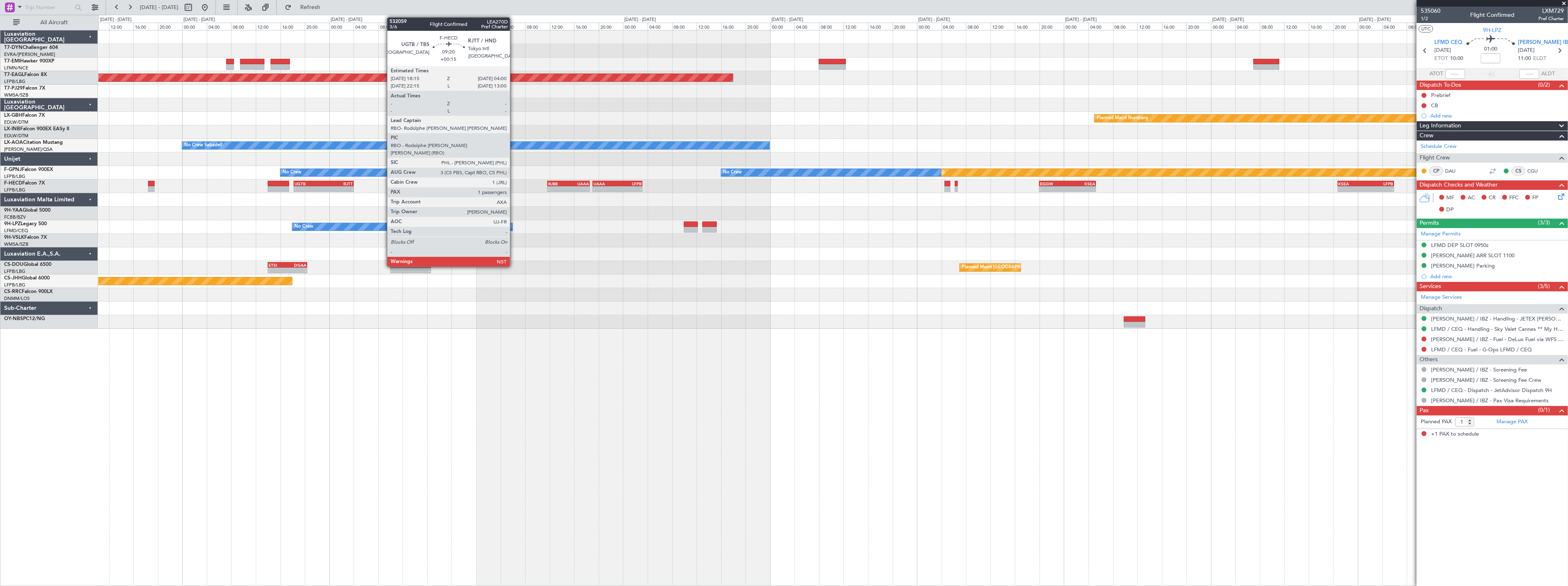
click at [722, 226] on div "Grounded [US_STATE] ([GEOGRAPHIC_DATA]) Planned Maint Nurnberg No Crew Sabadell…" at bounding box center [833, 180] width 1469 height 298
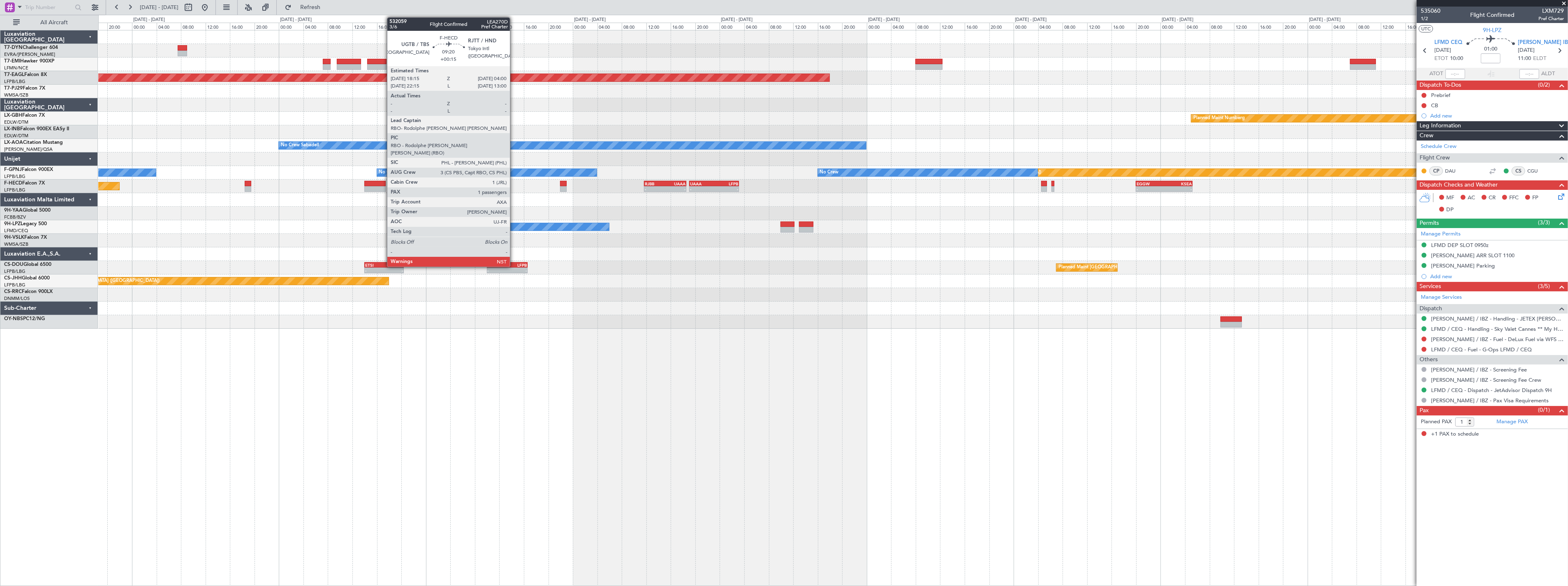
click at [1567, 256] on html "[DATE] - [DATE] Refresh Quick Links All Aircraft Grounded [US_STATE] ([GEOGRAPH…" at bounding box center [784, 293] width 1568 height 586
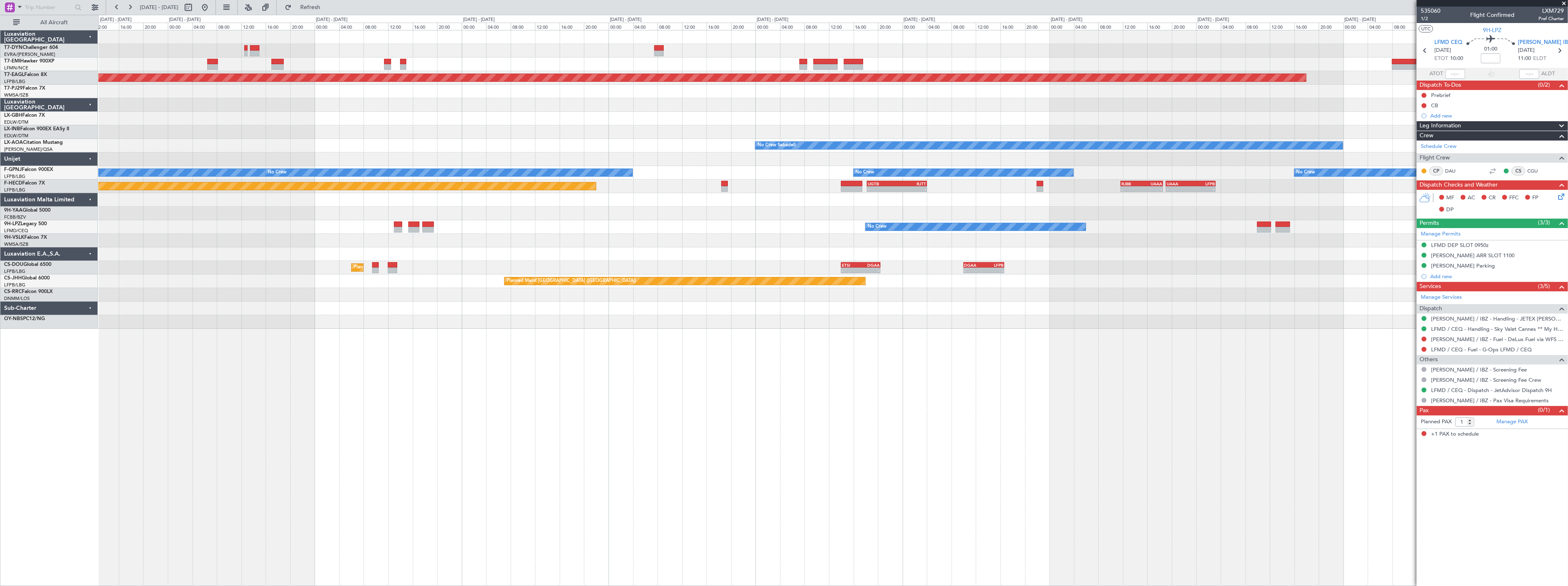
click at [960, 251] on div "Planned Maint [GEOGRAPHIC_DATA] Grounded [US_STATE] ([GEOGRAPHIC_DATA]) Planned…" at bounding box center [833, 180] width 1469 height 298
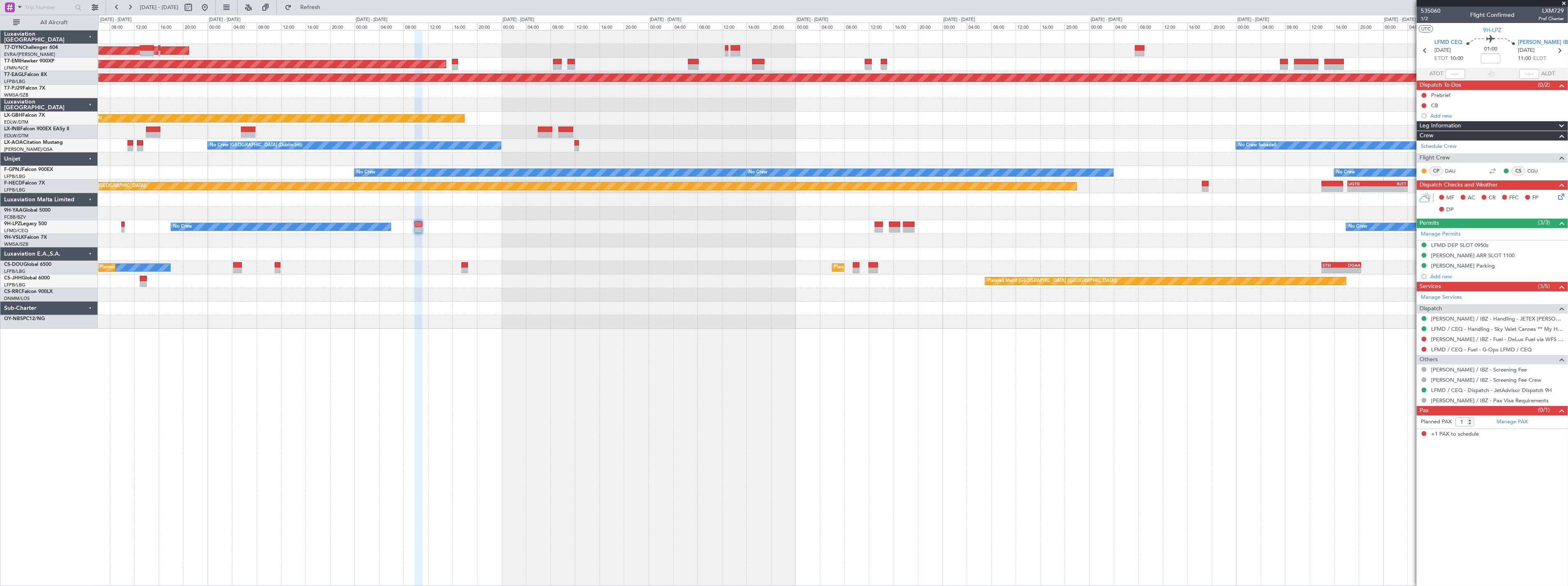
click at [1079, 249] on div "AOG Maint Riga (Riga Intl) Planned Maint [GEOGRAPHIC_DATA] Grounded [US_STATE] …" at bounding box center [833, 180] width 1469 height 298
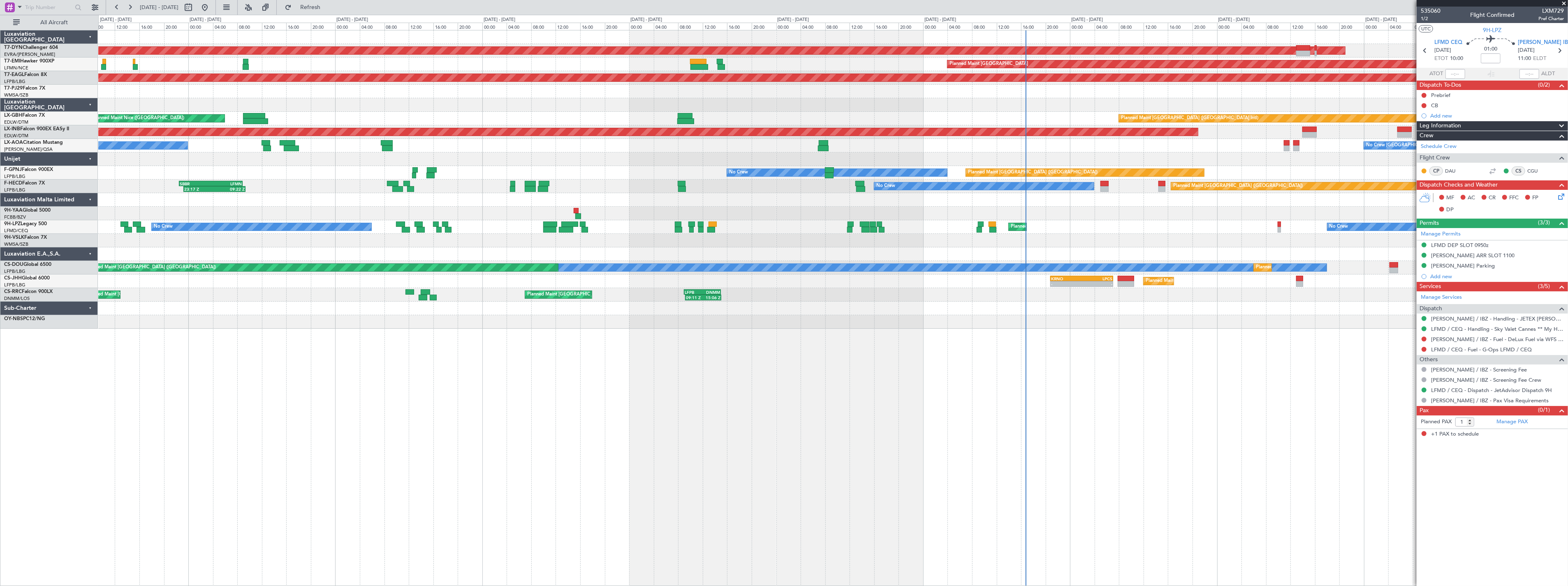
click at [1133, 242] on div "AOG Maint Riga (Riga Intl) Planned Maint [GEOGRAPHIC_DATA] Grounded [US_STATE] …" at bounding box center [833, 180] width 1469 height 298
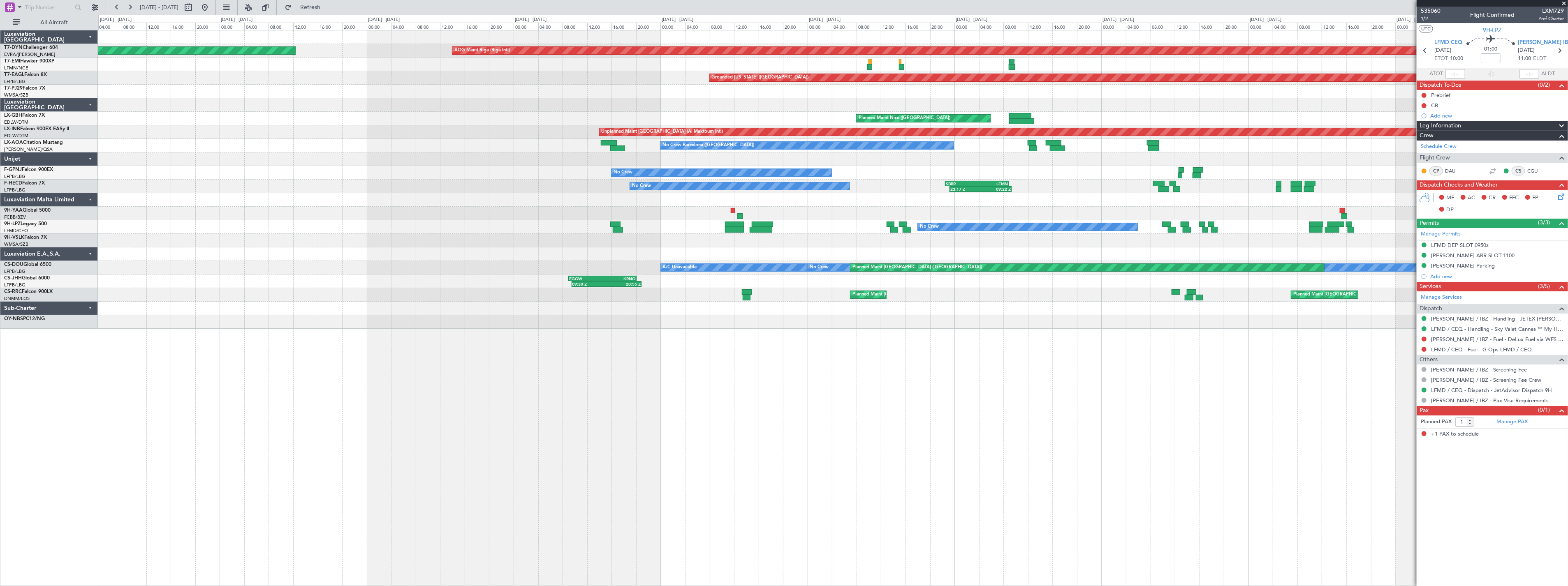
click at [1183, 232] on div "AOG Maint Riga (Riga Intl) Planned Maint [GEOGRAPHIC_DATA]-[GEOGRAPHIC_DATA] Pl…" at bounding box center [833, 180] width 1469 height 298
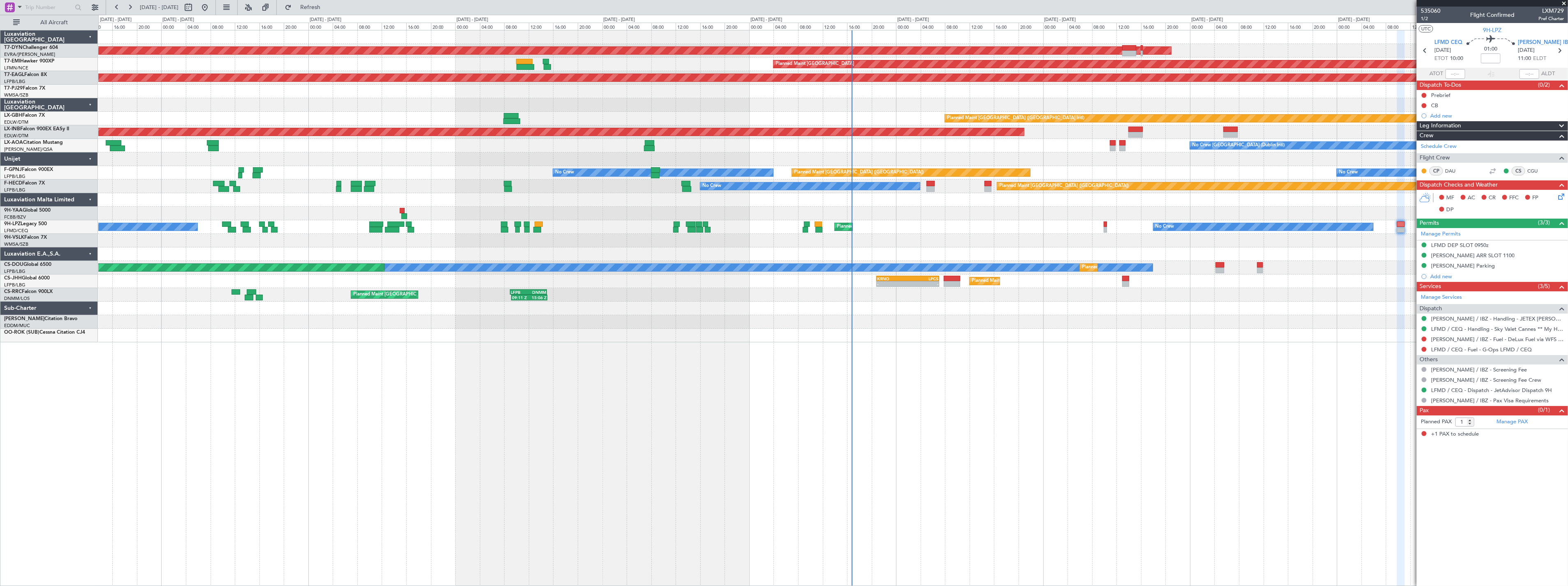
click at [359, 212] on div at bounding box center [833, 214] width 1469 height 13
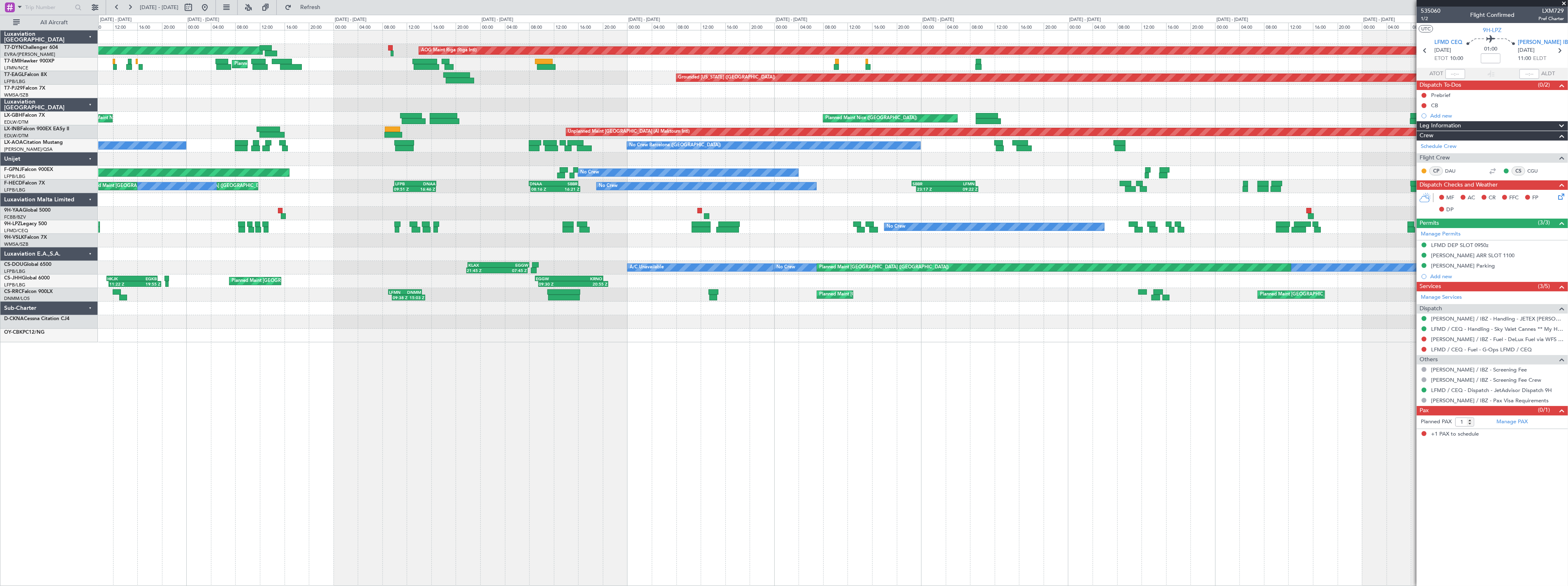
click at [1301, 159] on div at bounding box center [833, 159] width 1469 height 13
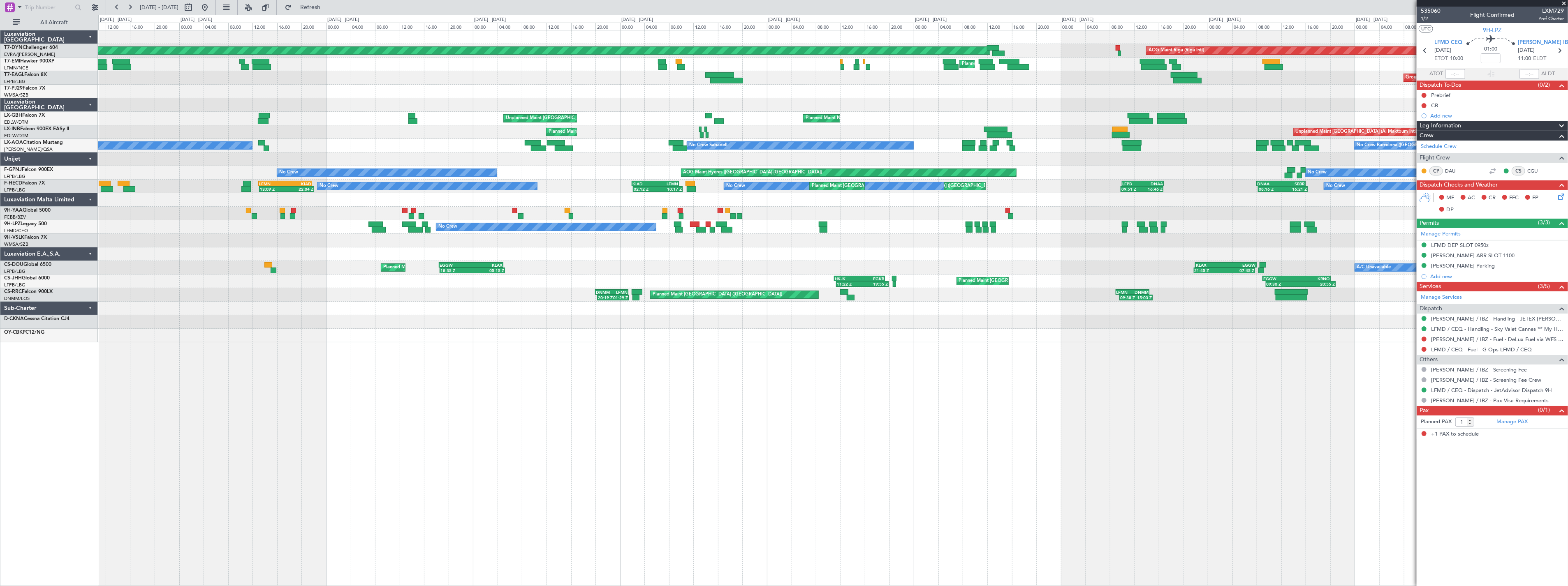
click at [1186, 171] on div "AOG Maint Riga (Riga Intl) Planned Maint [GEOGRAPHIC_DATA]-[GEOGRAPHIC_DATA] Pl…" at bounding box center [833, 186] width 1469 height 312
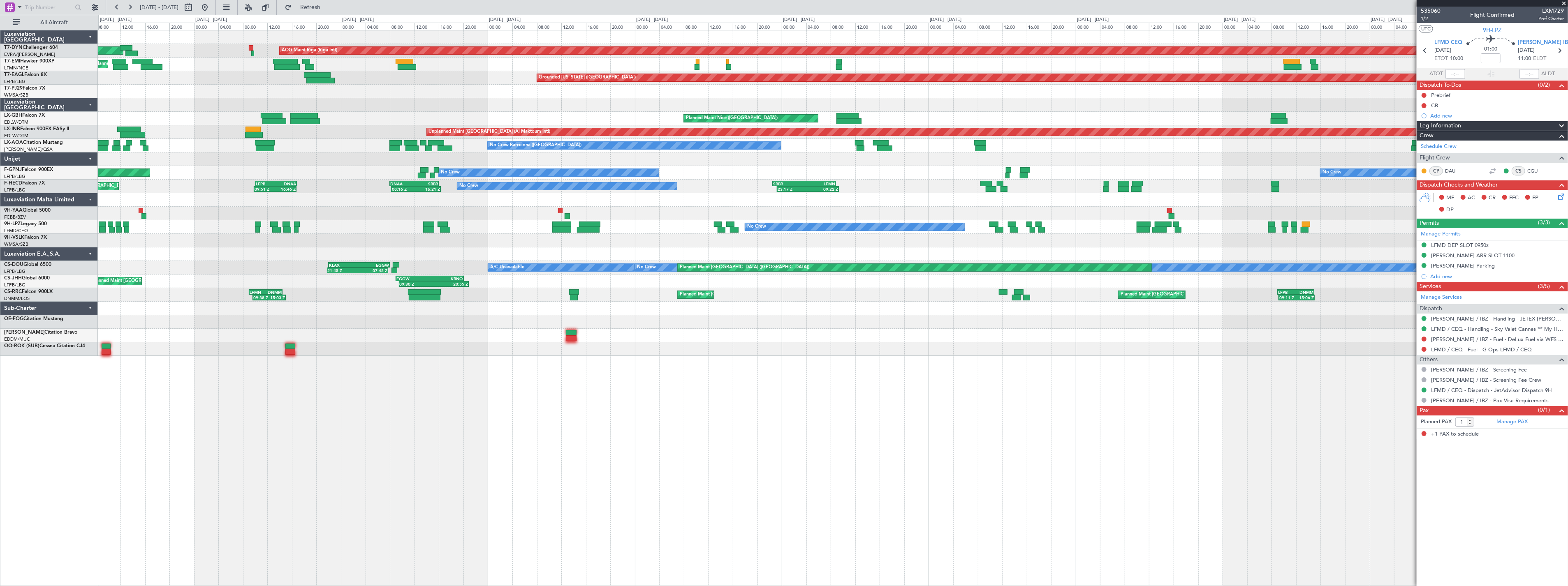
click at [247, 145] on div "AOG Maint Riga (Riga Intl) Planned Maint [GEOGRAPHIC_DATA]-[GEOGRAPHIC_DATA] Pl…" at bounding box center [833, 193] width 1469 height 326
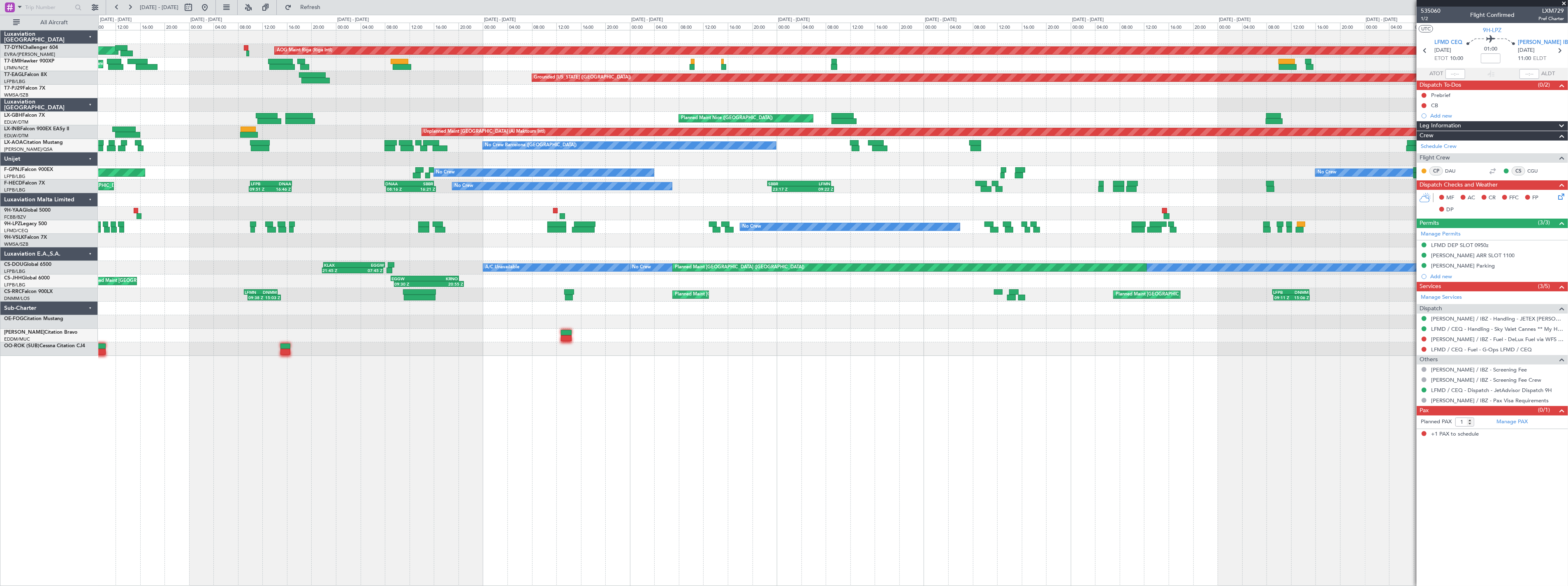
click at [360, 152] on div "AOG Maint Riga (Riga Intl) Planned Maint [GEOGRAPHIC_DATA]-[GEOGRAPHIC_DATA] Pl…" at bounding box center [833, 193] width 1469 height 326
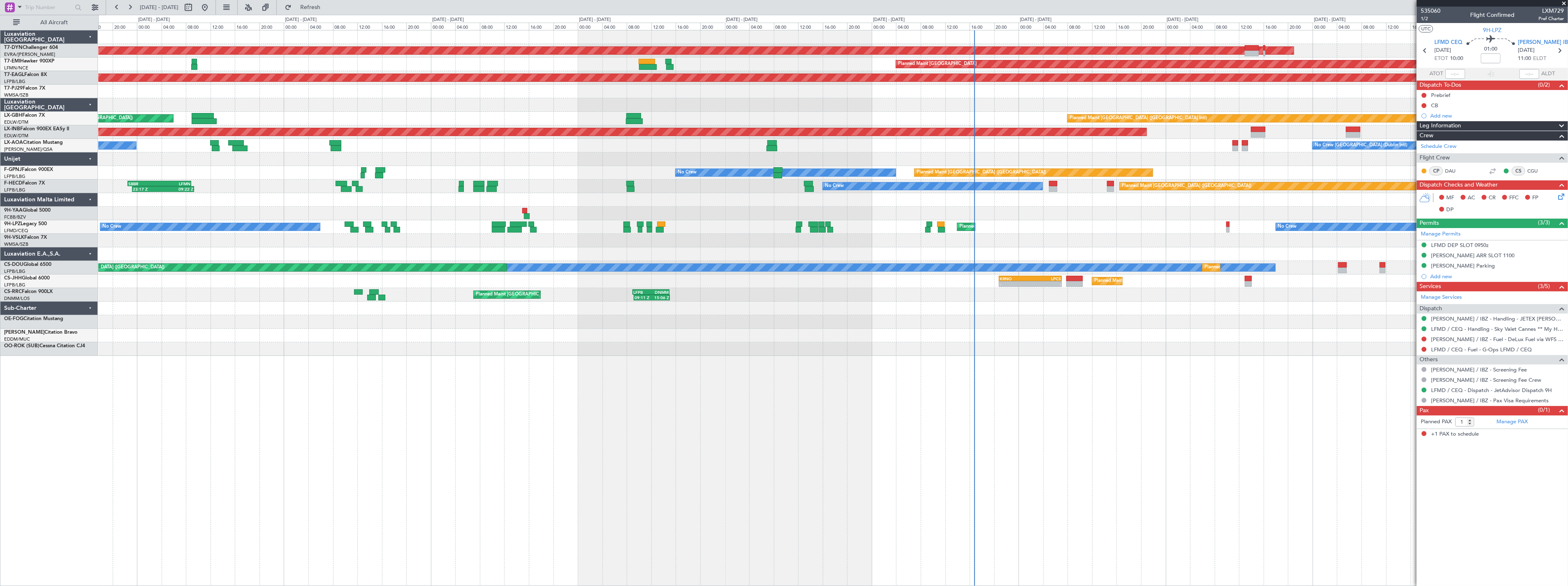
click at [631, 154] on div at bounding box center [833, 159] width 1469 height 13
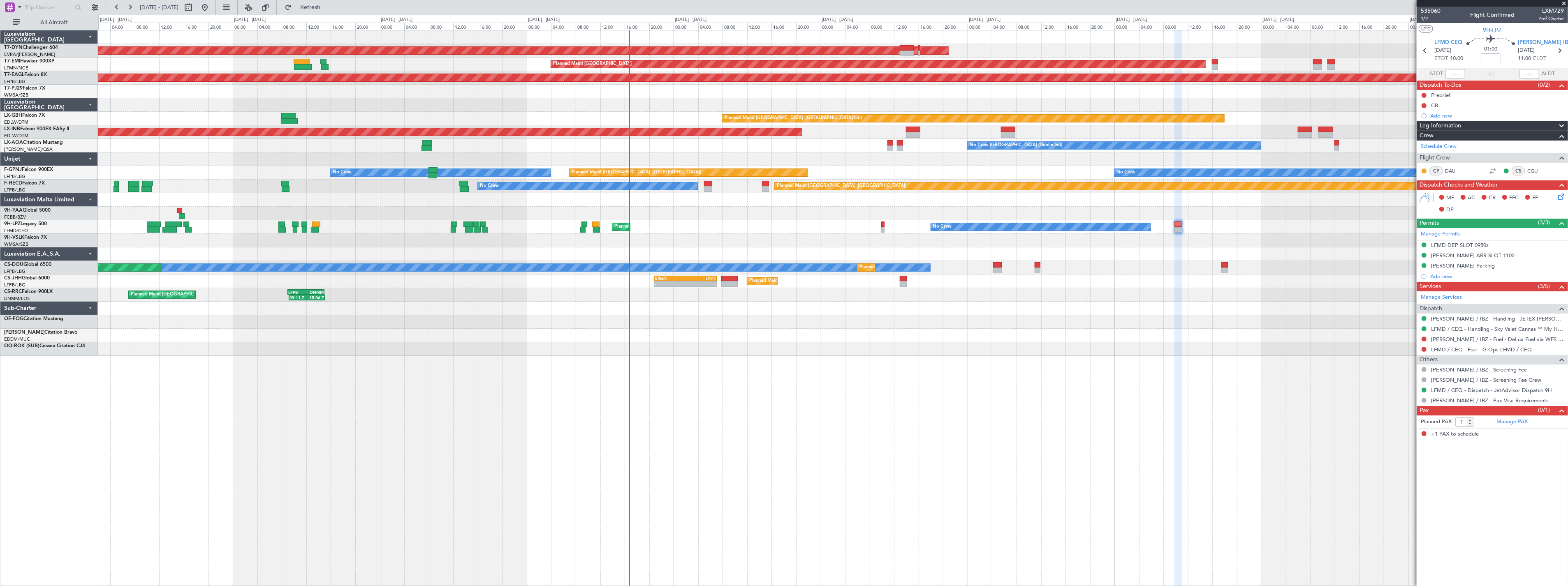
click at [640, 156] on div "AOG Maint Riga (Riga Intl) Planned Maint [GEOGRAPHIC_DATA] Grounded [US_STATE] …" at bounding box center [833, 193] width 1469 height 326
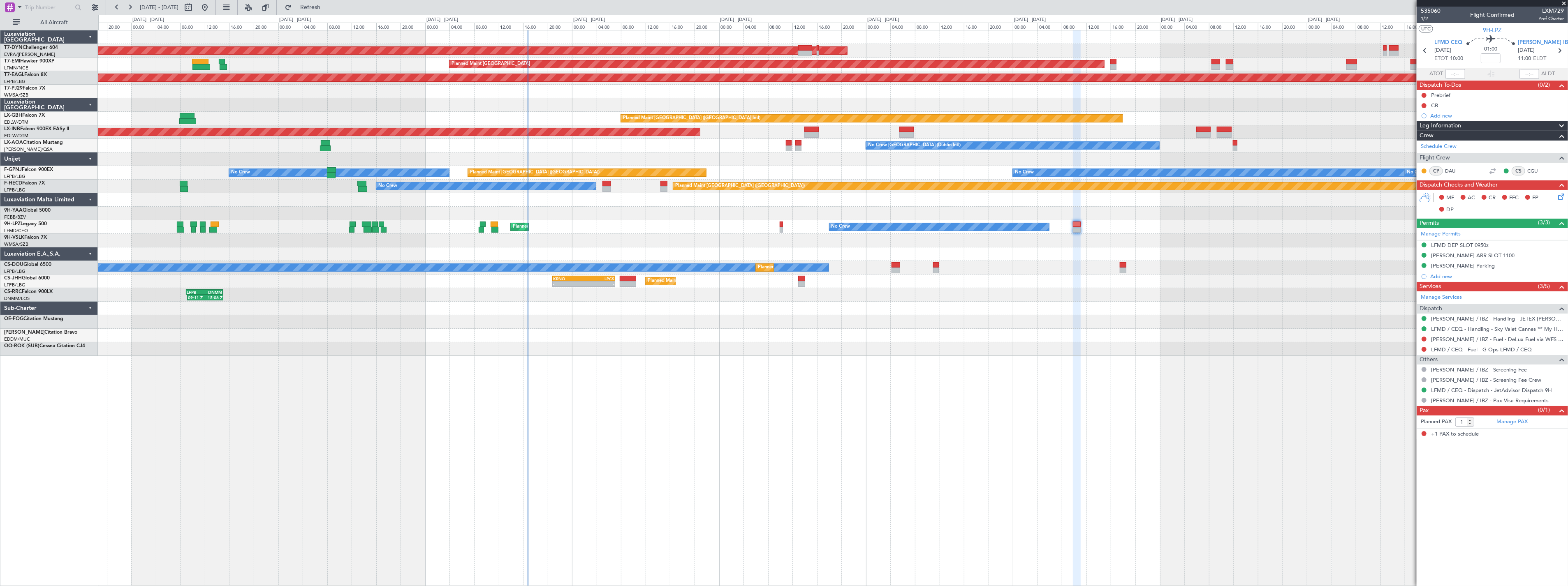
click at [694, 149] on div "AOG Maint Riga (Riga Intl) Planned Maint [GEOGRAPHIC_DATA] Grounded [US_STATE] …" at bounding box center [833, 193] width 1469 height 326
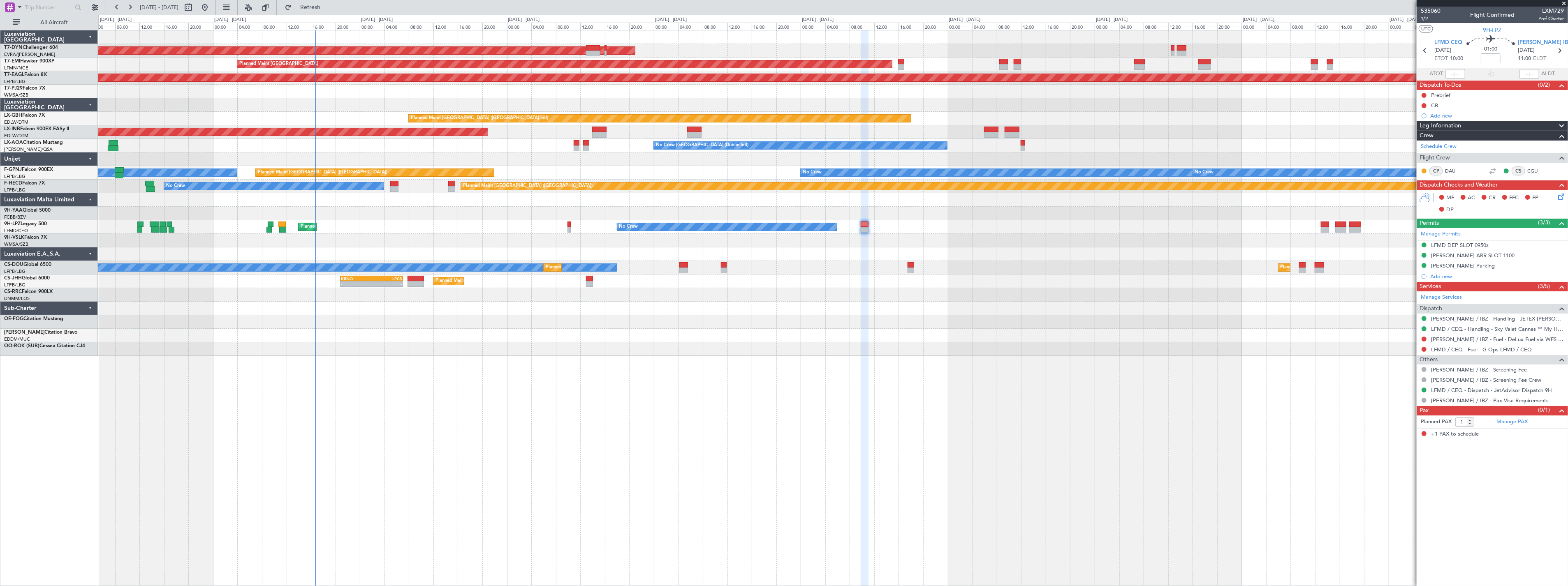
click at [681, 137] on div "AOG Maint Riga (Riga Intl) Planned Maint [GEOGRAPHIC_DATA] Grounded [US_STATE] …" at bounding box center [833, 193] width 1469 height 326
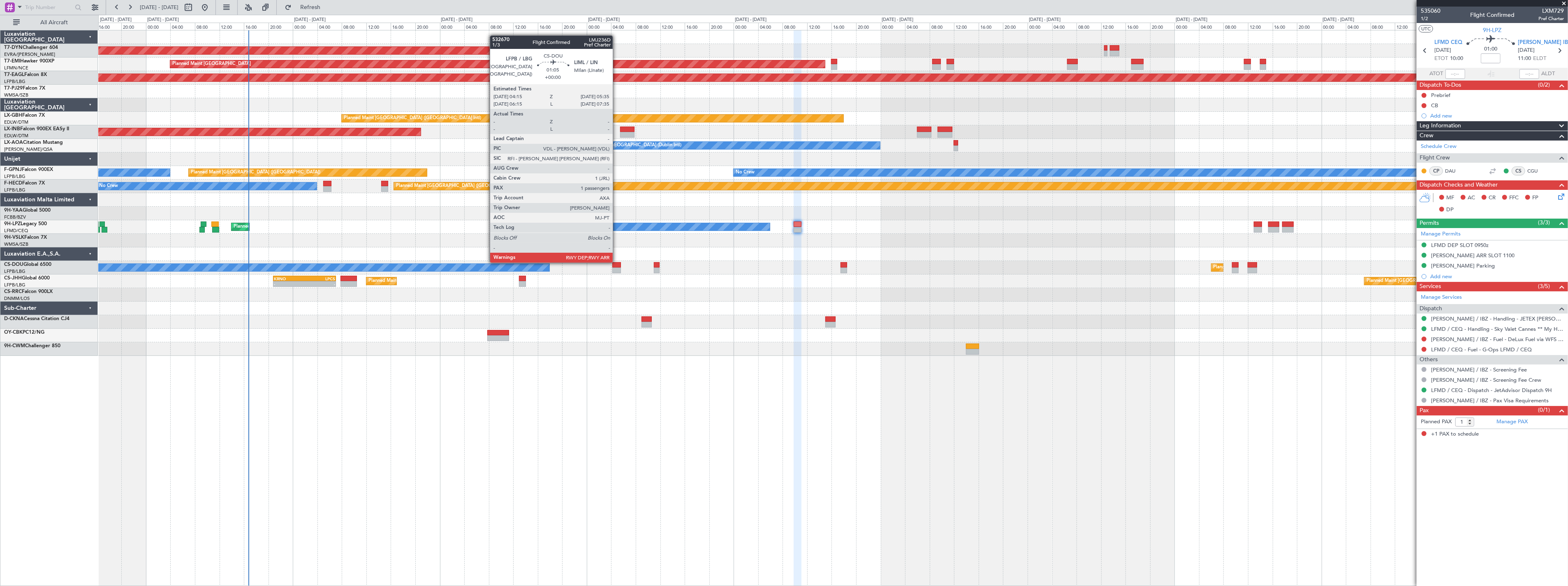
click at [617, 262] on div at bounding box center [617, 265] width 9 height 5
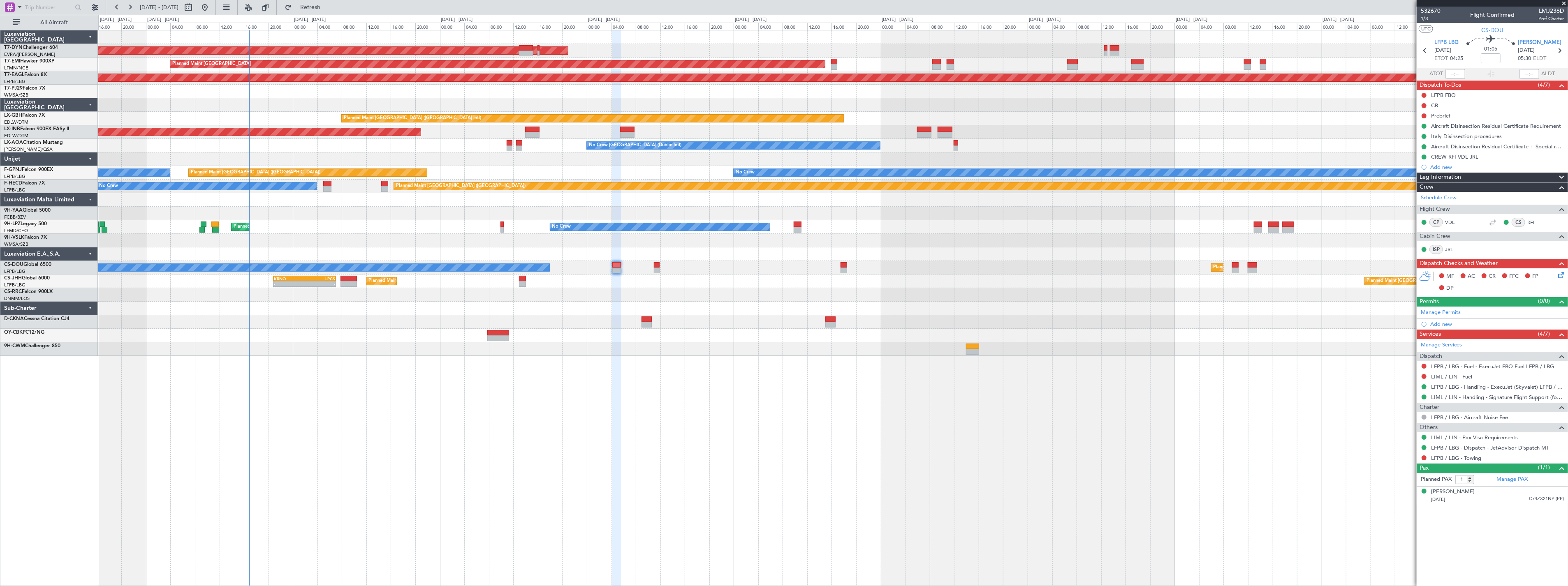
click at [754, 216] on div at bounding box center [833, 214] width 1469 height 13
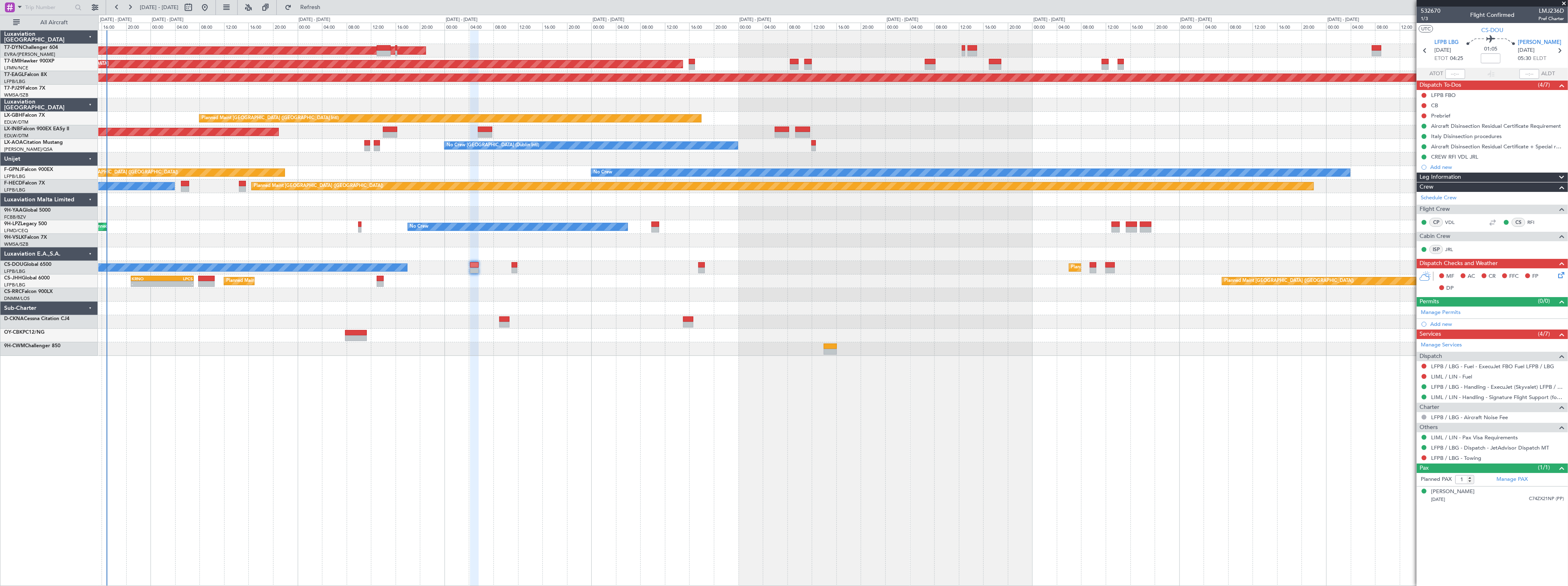
click at [611, 217] on div at bounding box center [833, 214] width 1469 height 13
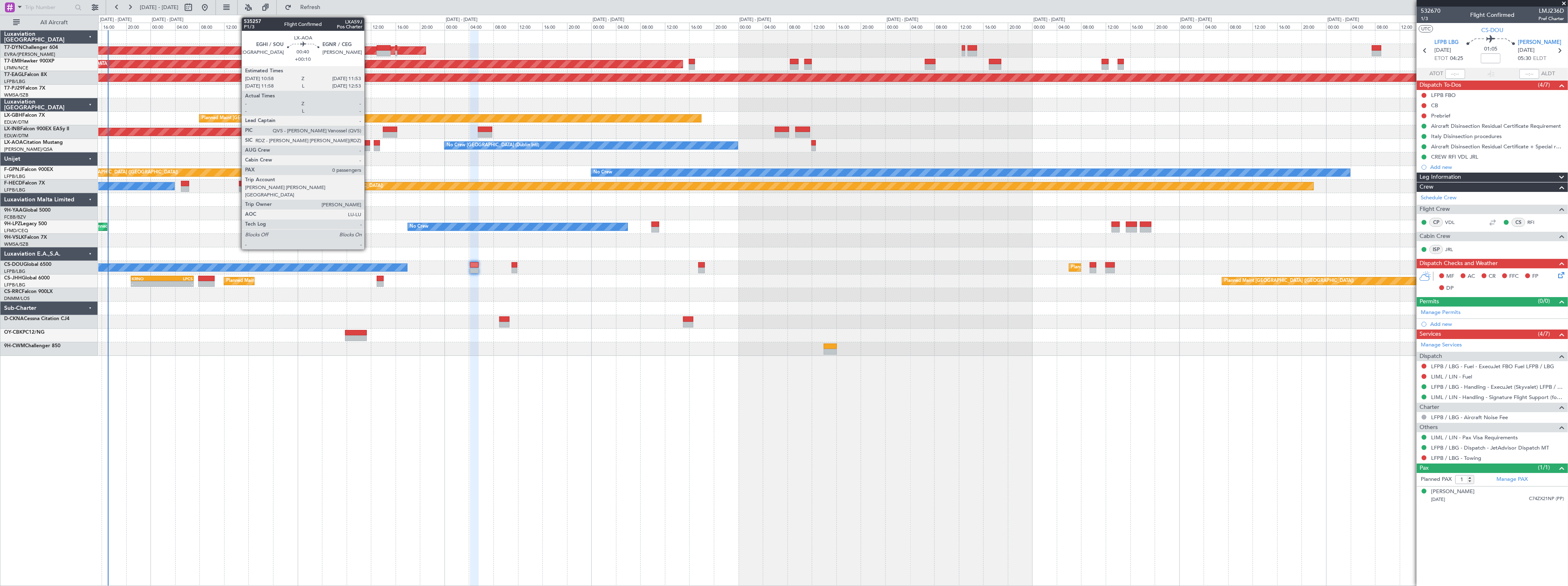
click at [368, 140] on div at bounding box center [367, 142] width 5 height 5
type input "+00:10"
type input "0"
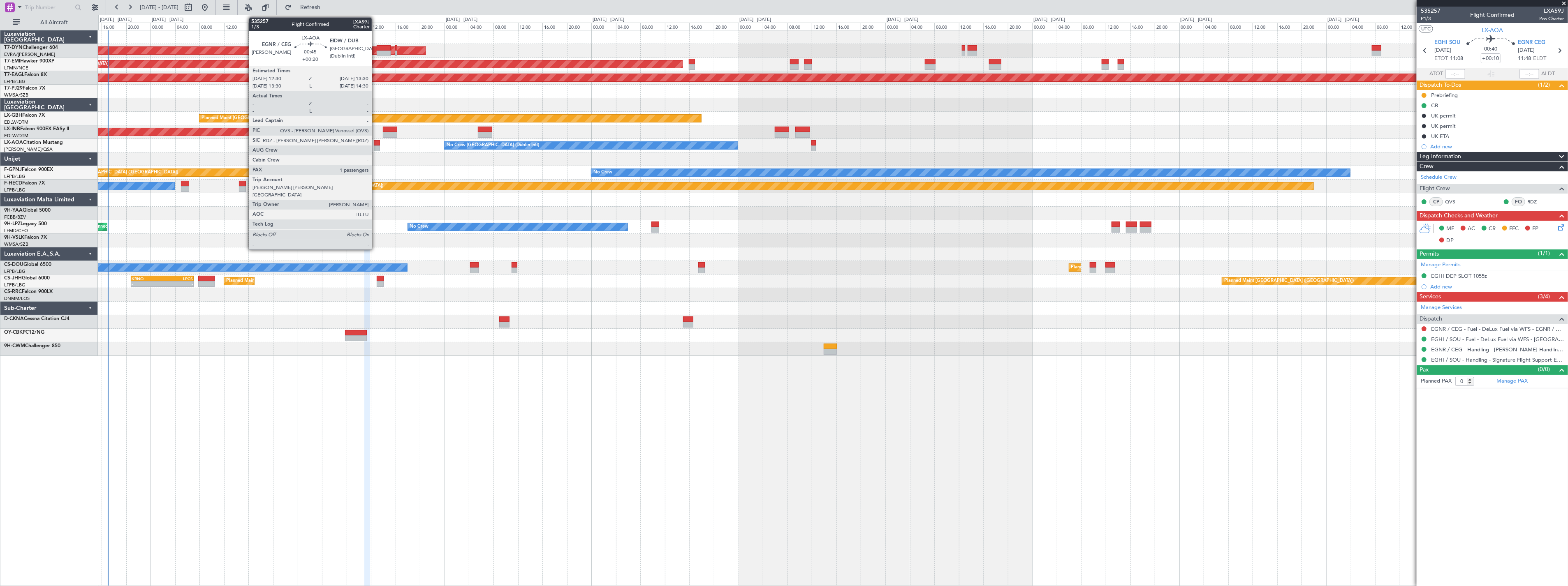
click at [376, 142] on div at bounding box center [377, 142] width 6 height 5
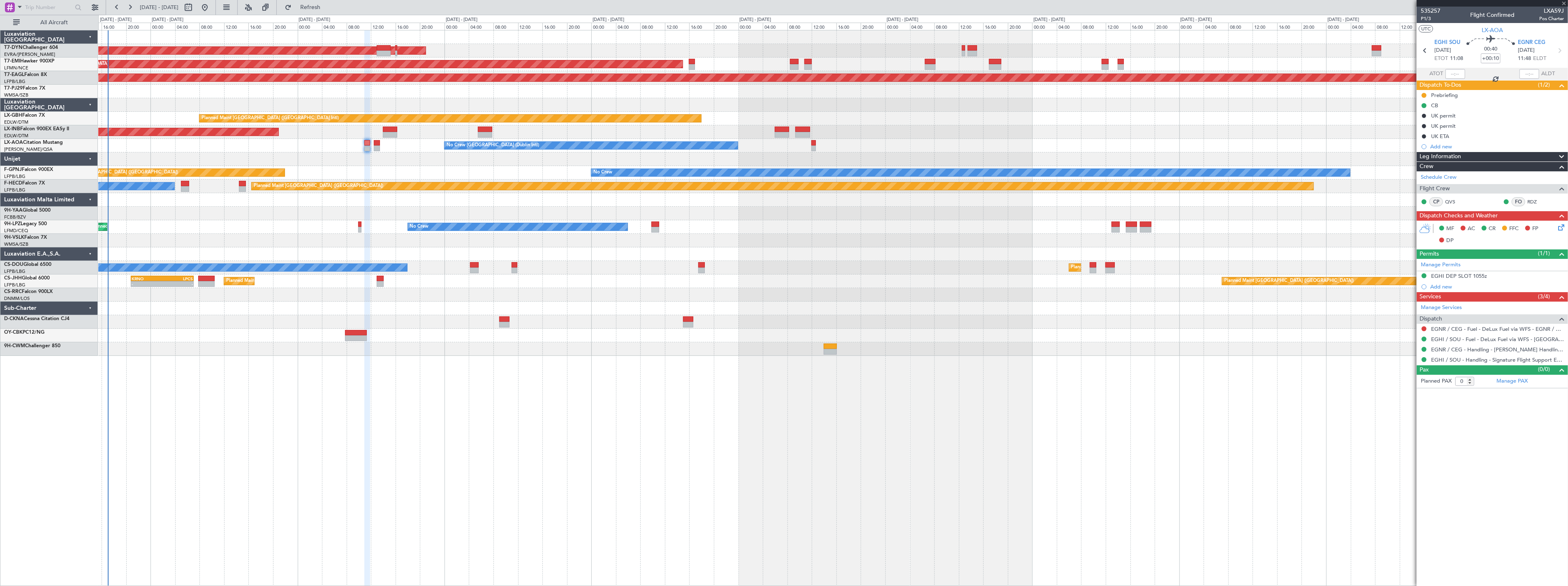
type input "+00:20"
type input "1"
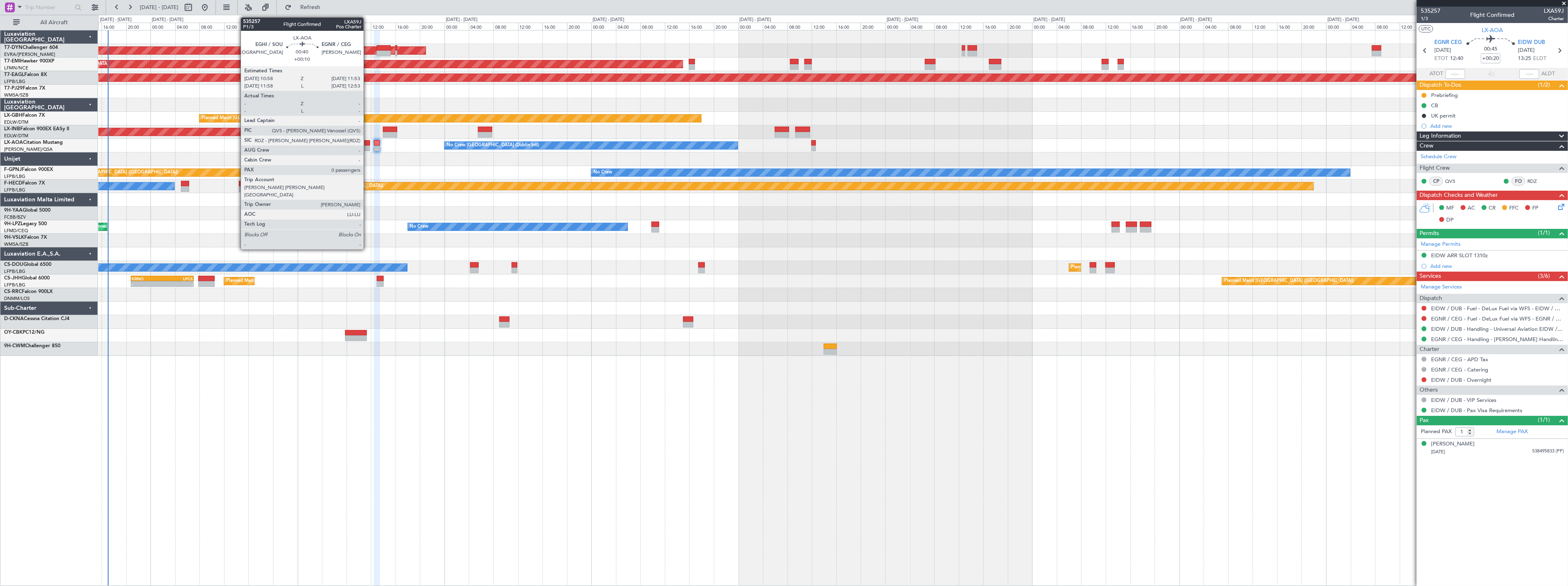
click at [368, 144] on div at bounding box center [367, 142] width 5 height 5
type input "+00:10"
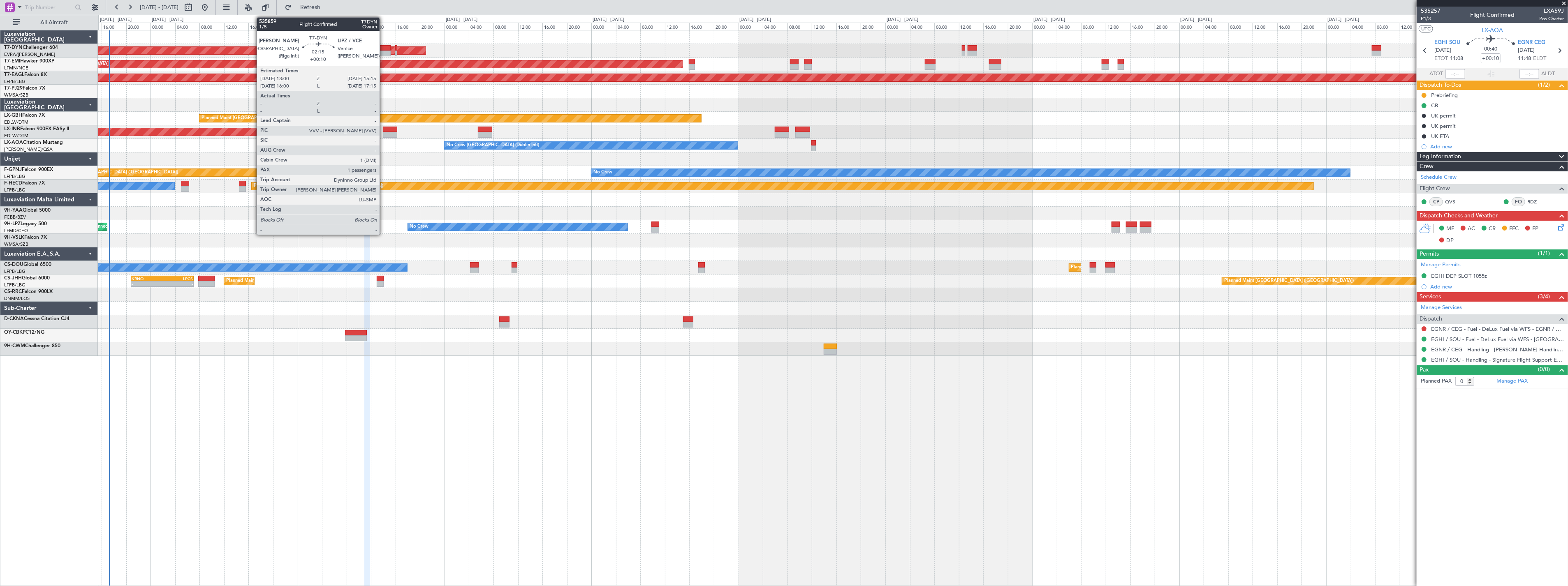
click at [380, 48] on div at bounding box center [383, 47] width 14 height 5
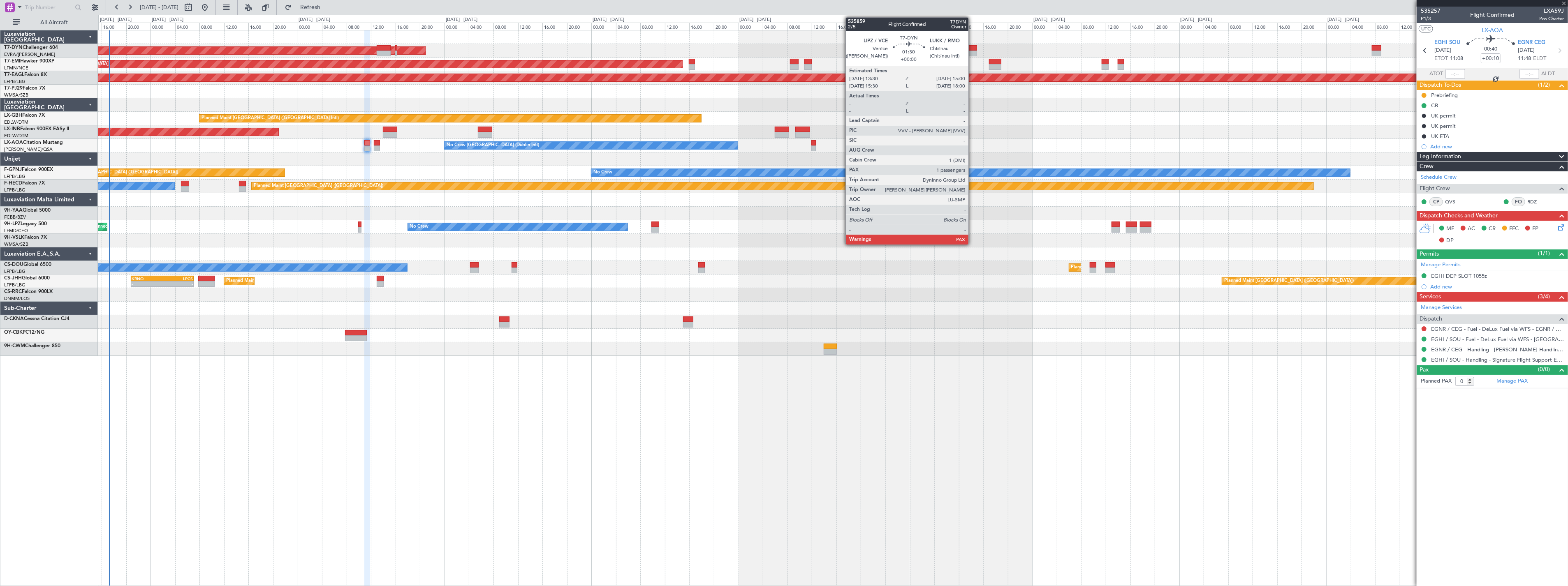
type input "1"
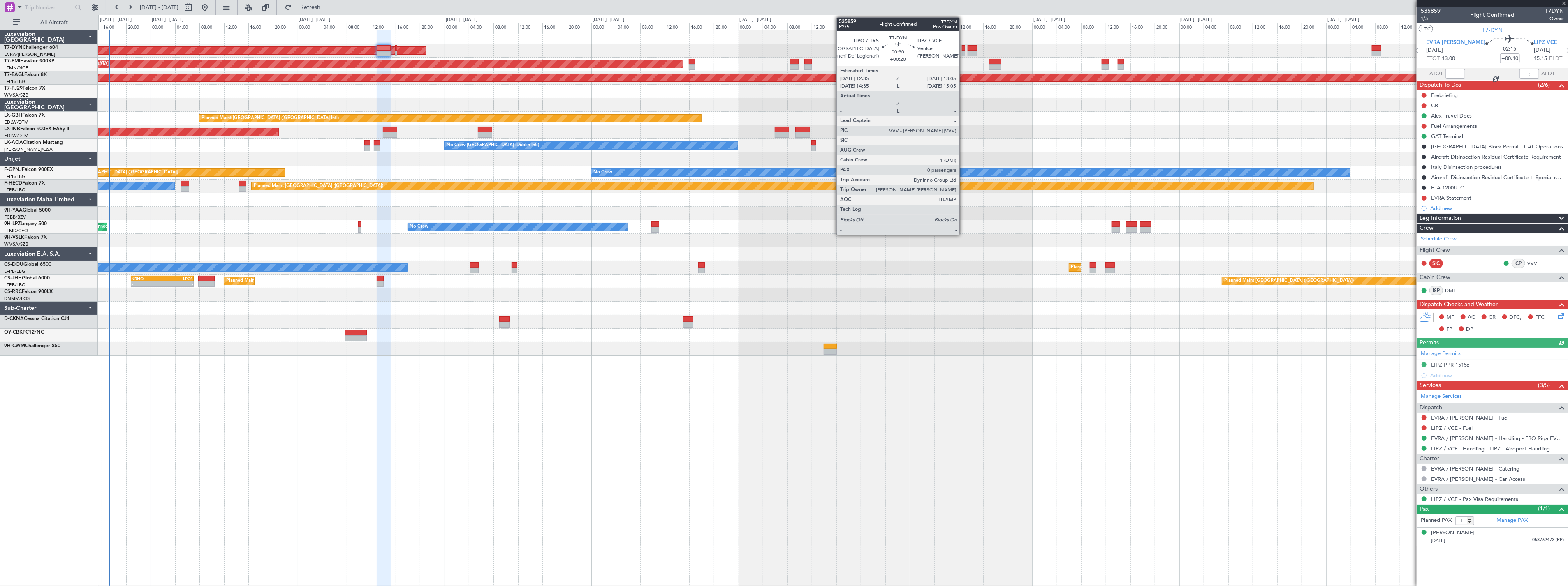
click at [964, 50] on div at bounding box center [963, 47] width 3 height 5
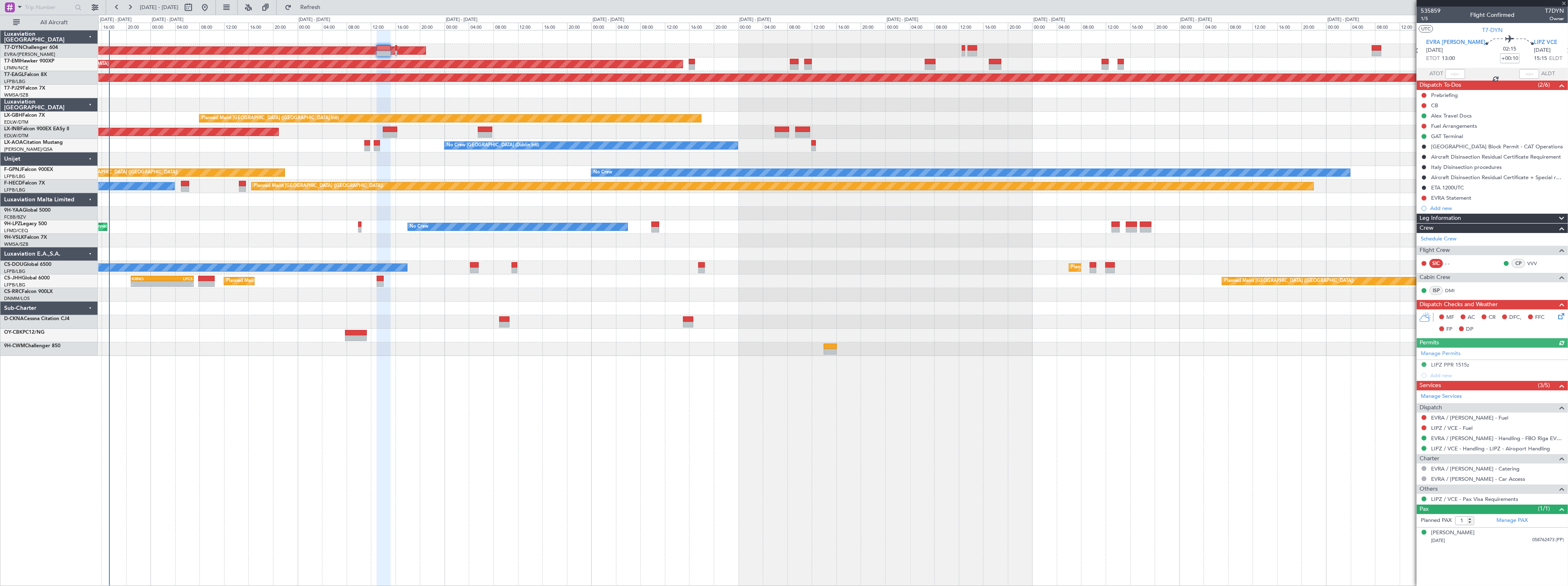
type input "+00:20"
type input "0"
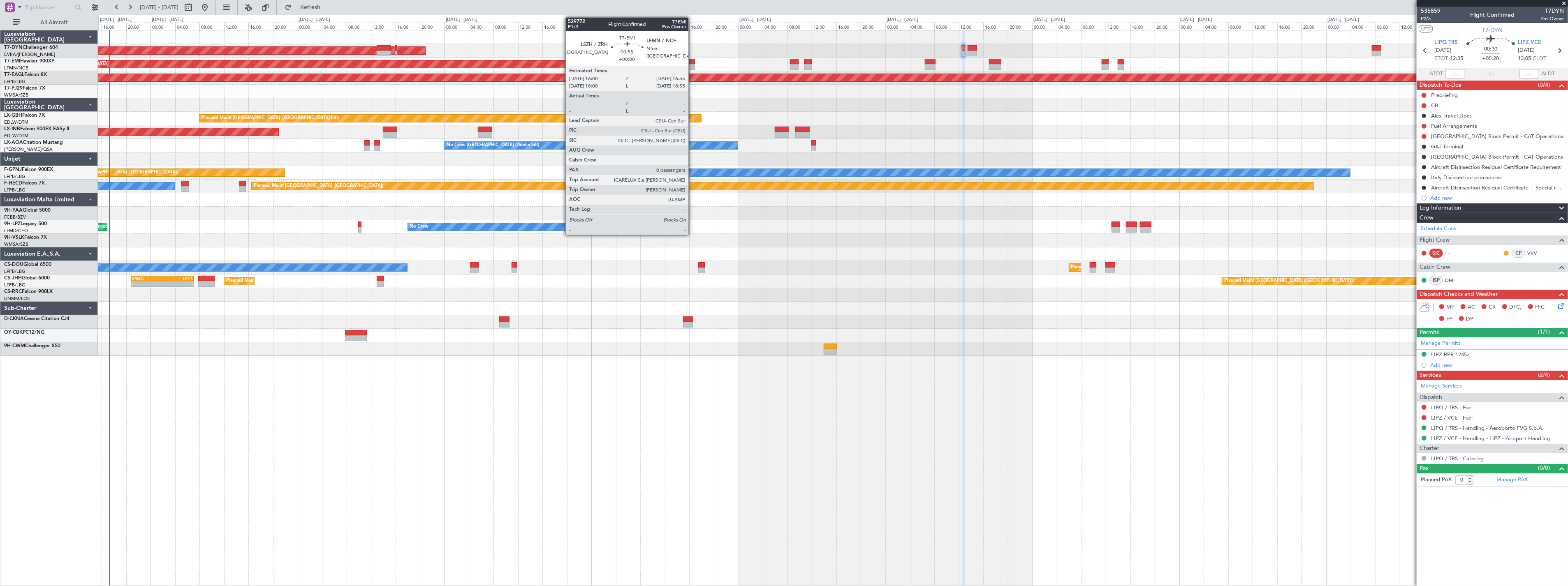
click at [693, 59] on div at bounding box center [691, 61] width 5 height 5
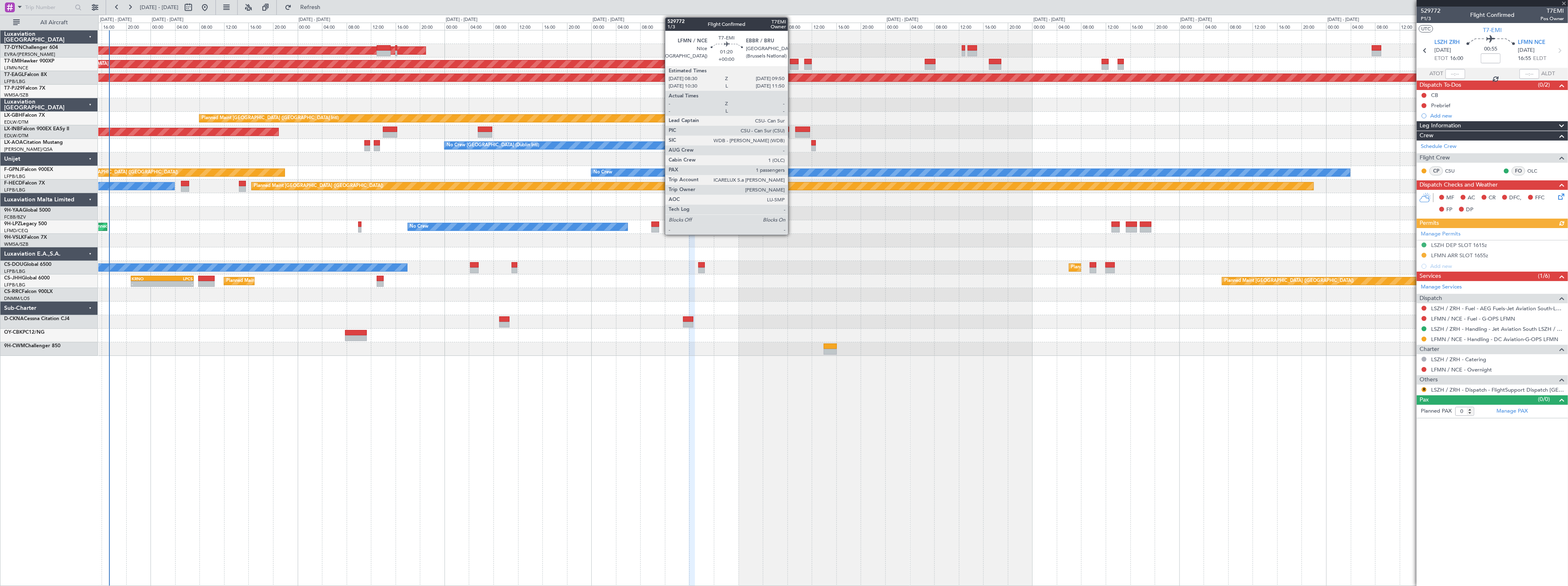
click at [792, 63] on div at bounding box center [794, 61] width 9 height 5
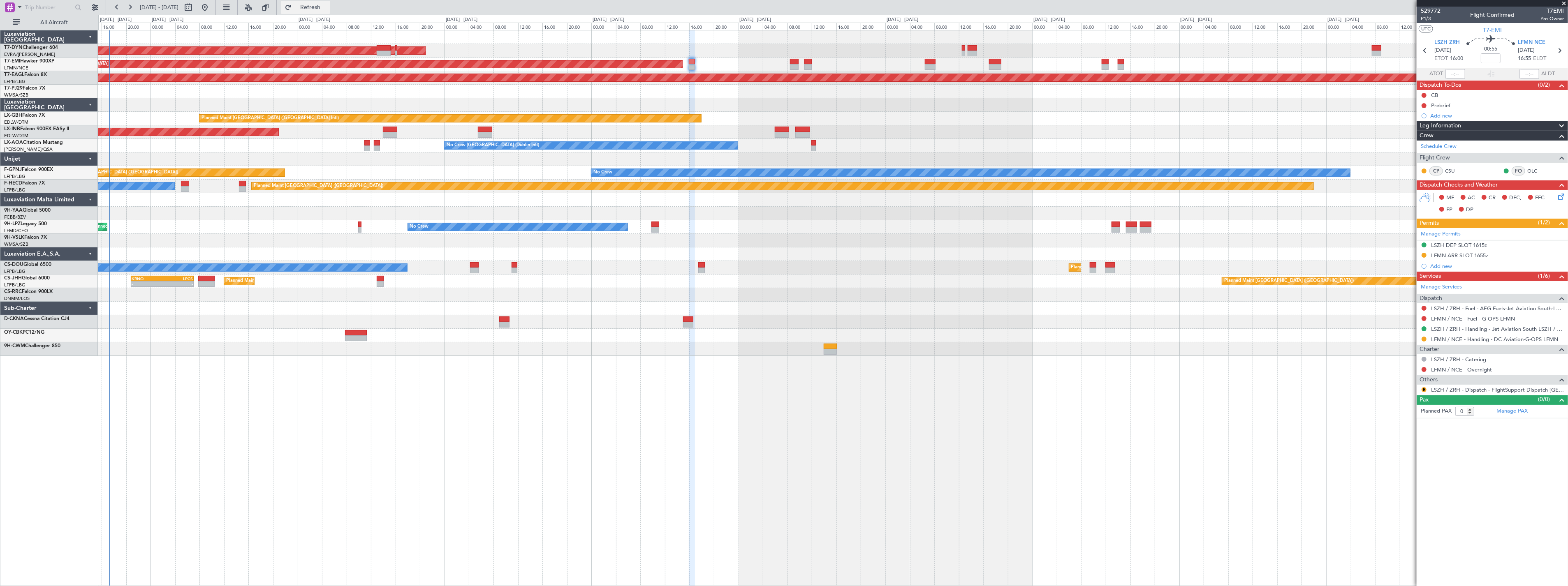
click at [327, 9] on span "Refresh" at bounding box center [310, 7] width 35 height 5
